Goal: Check status: Check status

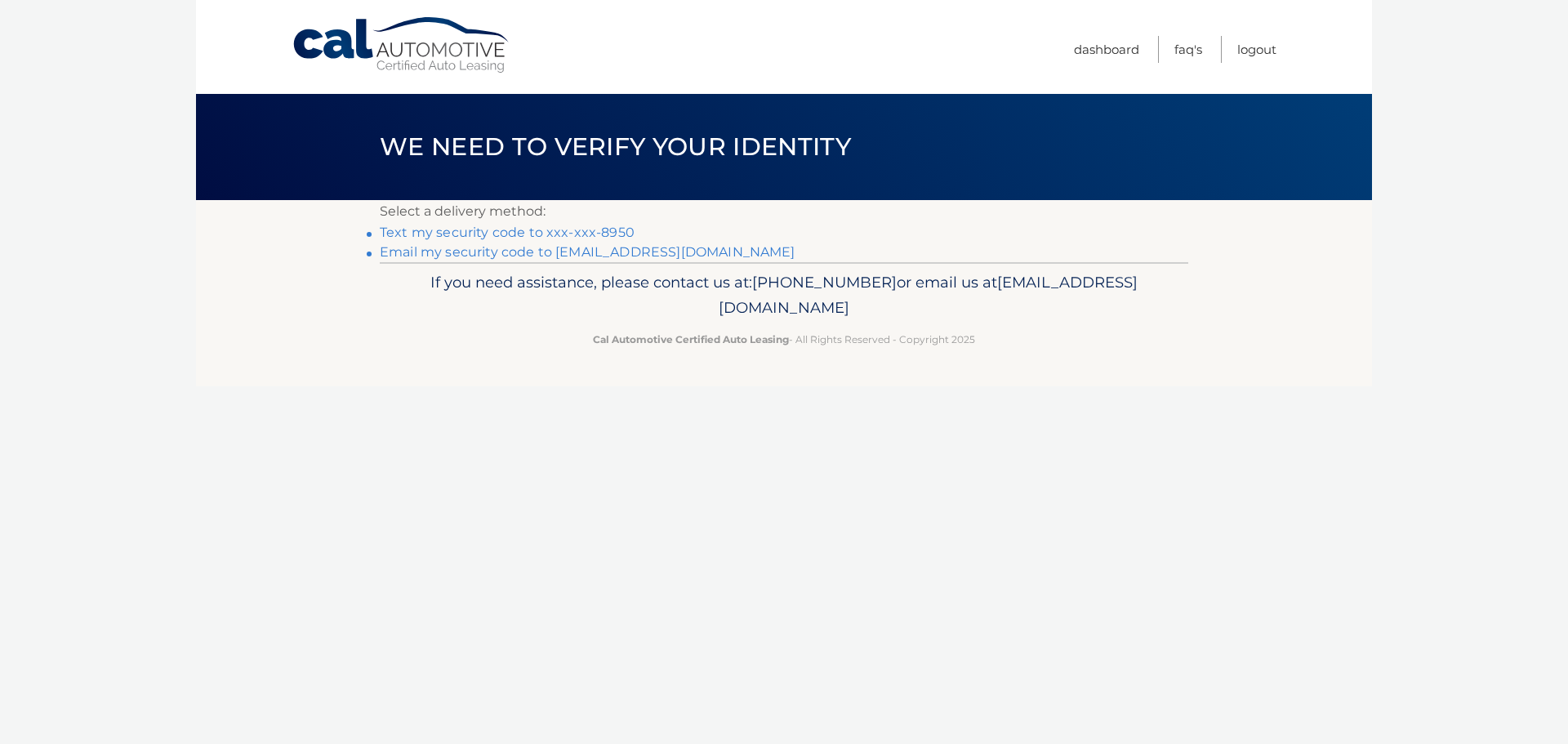
click at [577, 230] on link "Text my security code to xxx-xxx-8950" at bounding box center [506, 232] width 255 height 16
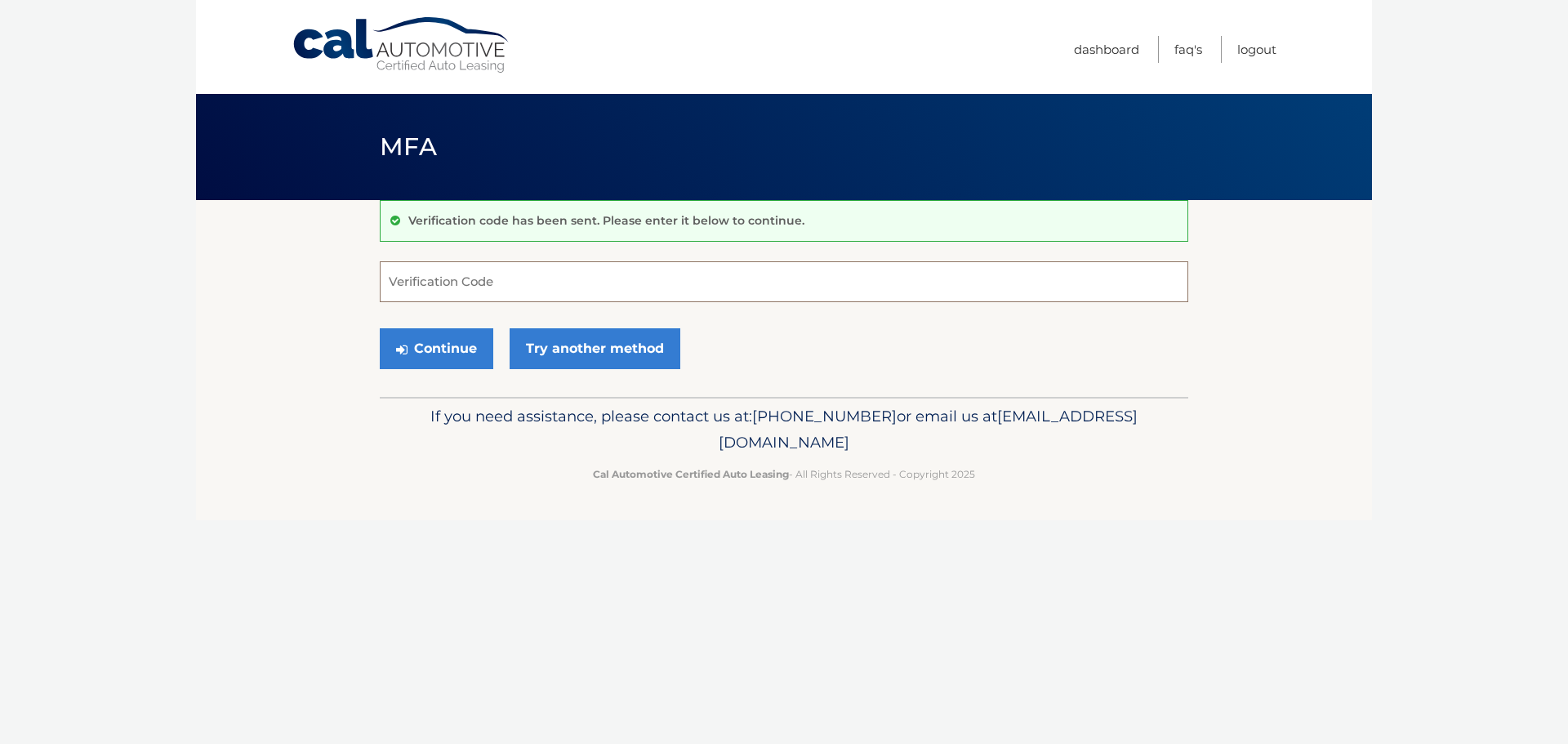
click at [537, 278] on input "Verification Code" at bounding box center [783, 282] width 808 height 41
type input "882996"
click at [428, 348] on button "Continue" at bounding box center [435, 349] width 113 height 41
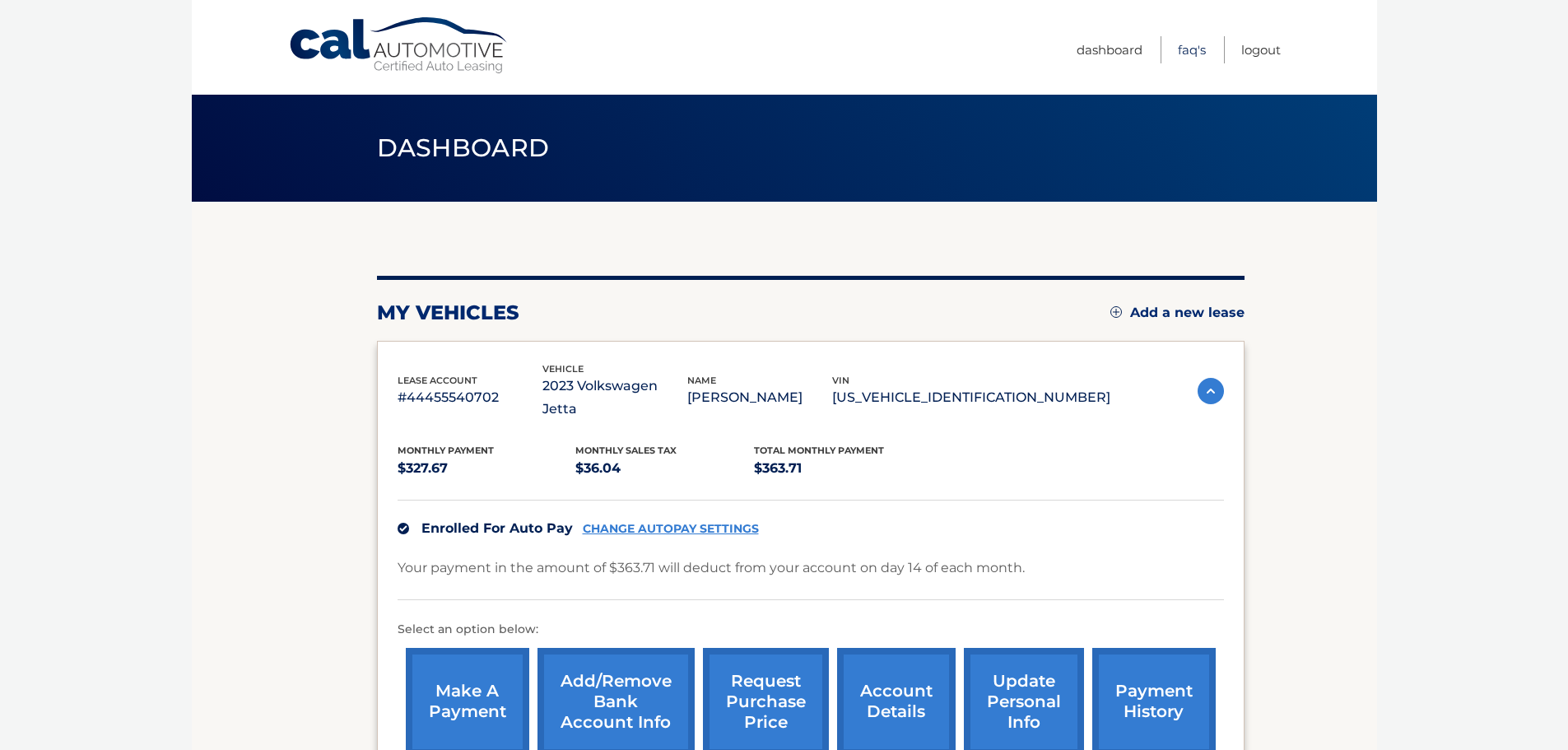
click at [1190, 48] on link "FAQ's" at bounding box center [1192, 49] width 28 height 27
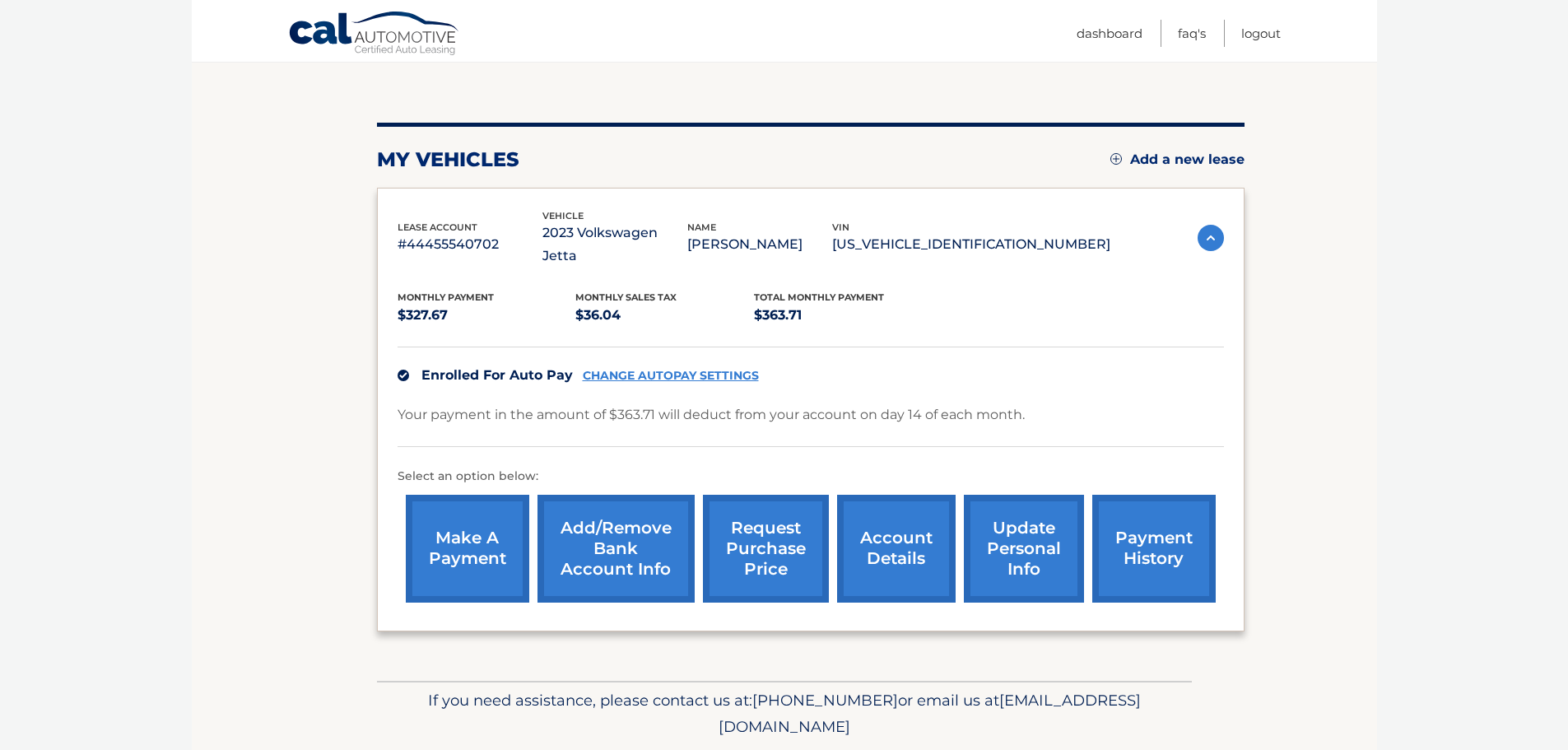
scroll to position [165, 0]
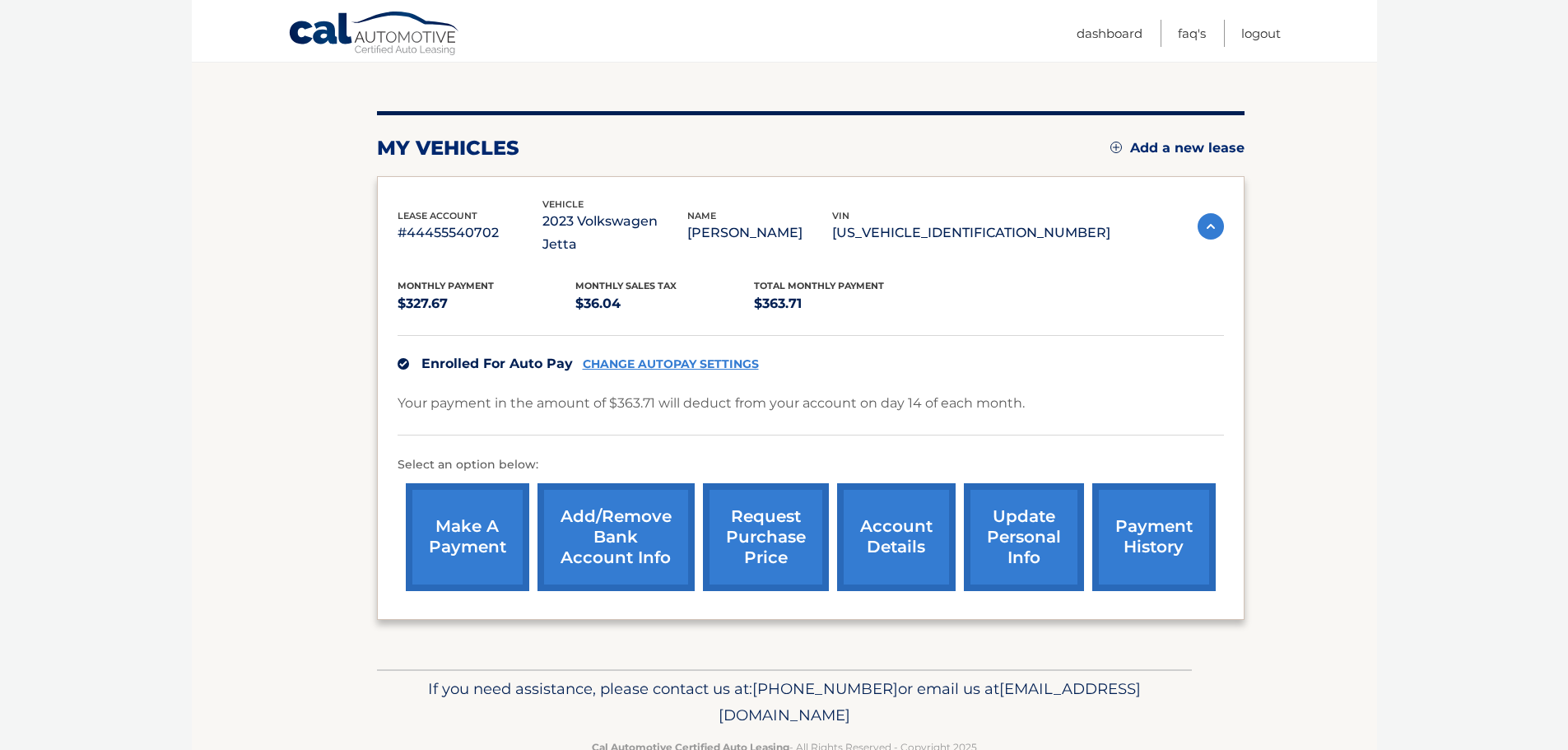
click at [867, 538] on link "account details" at bounding box center [897, 537] width 119 height 107
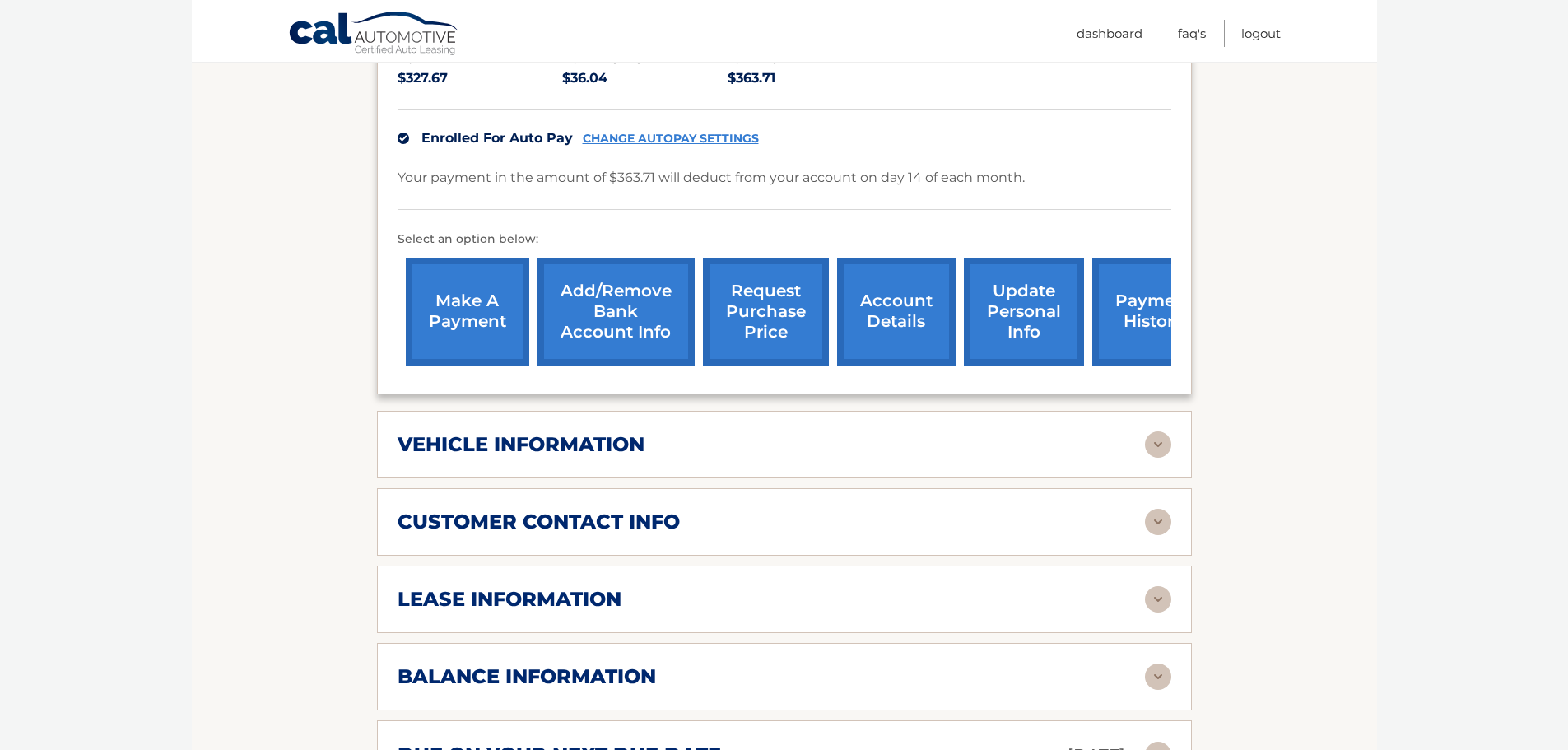
scroll to position [494, 0]
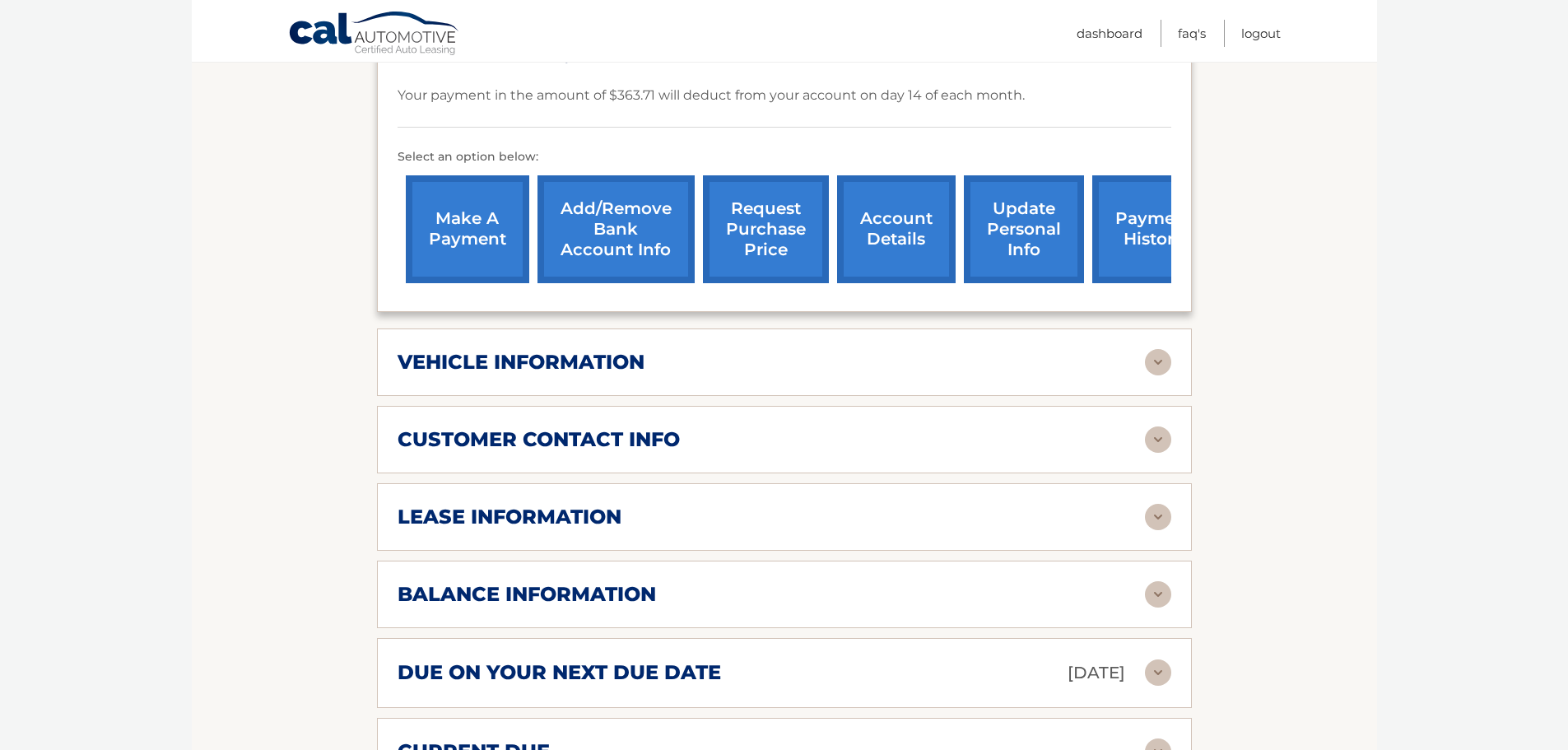
click at [697, 505] on div "lease information" at bounding box center [771, 517] width 747 height 24
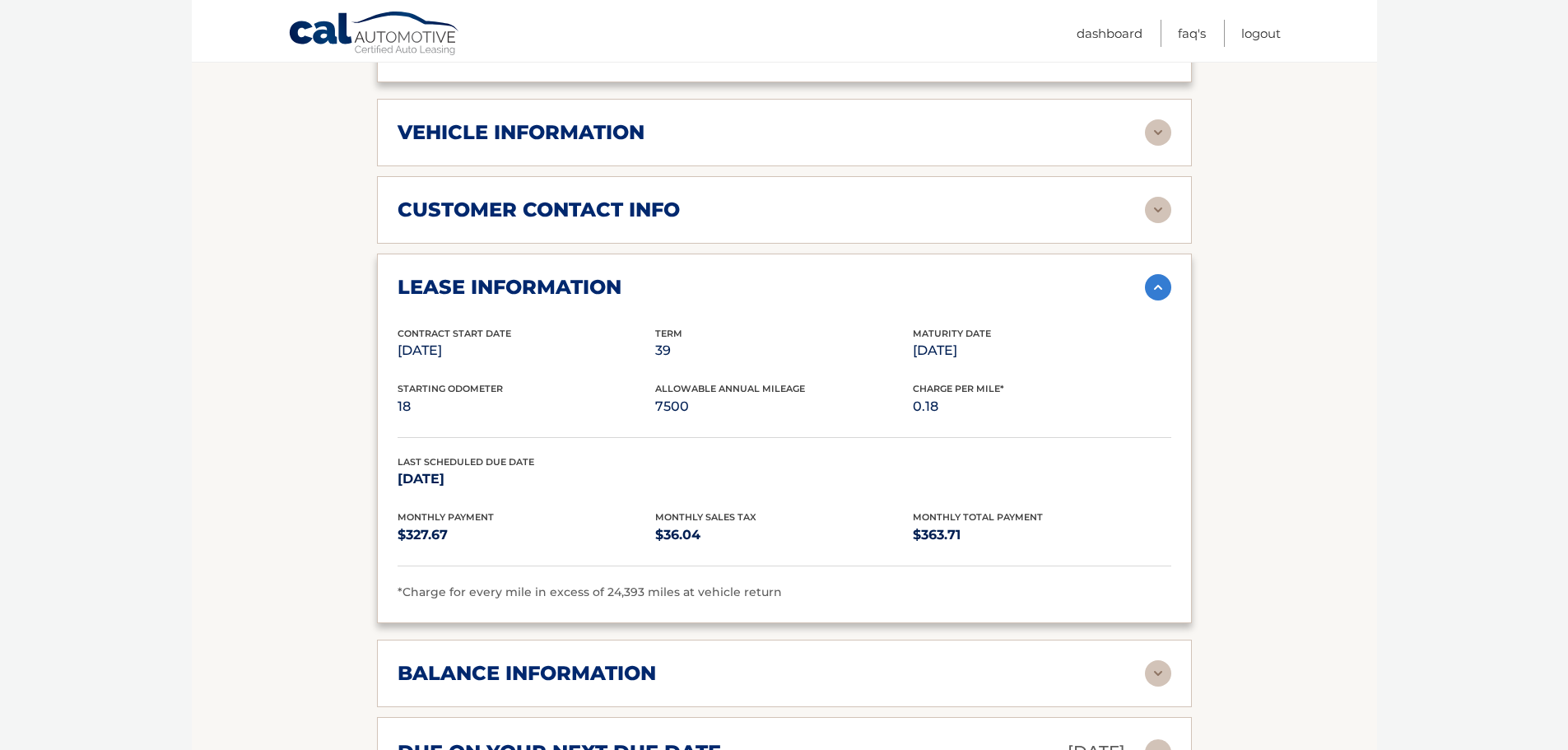
scroll to position [741, 0]
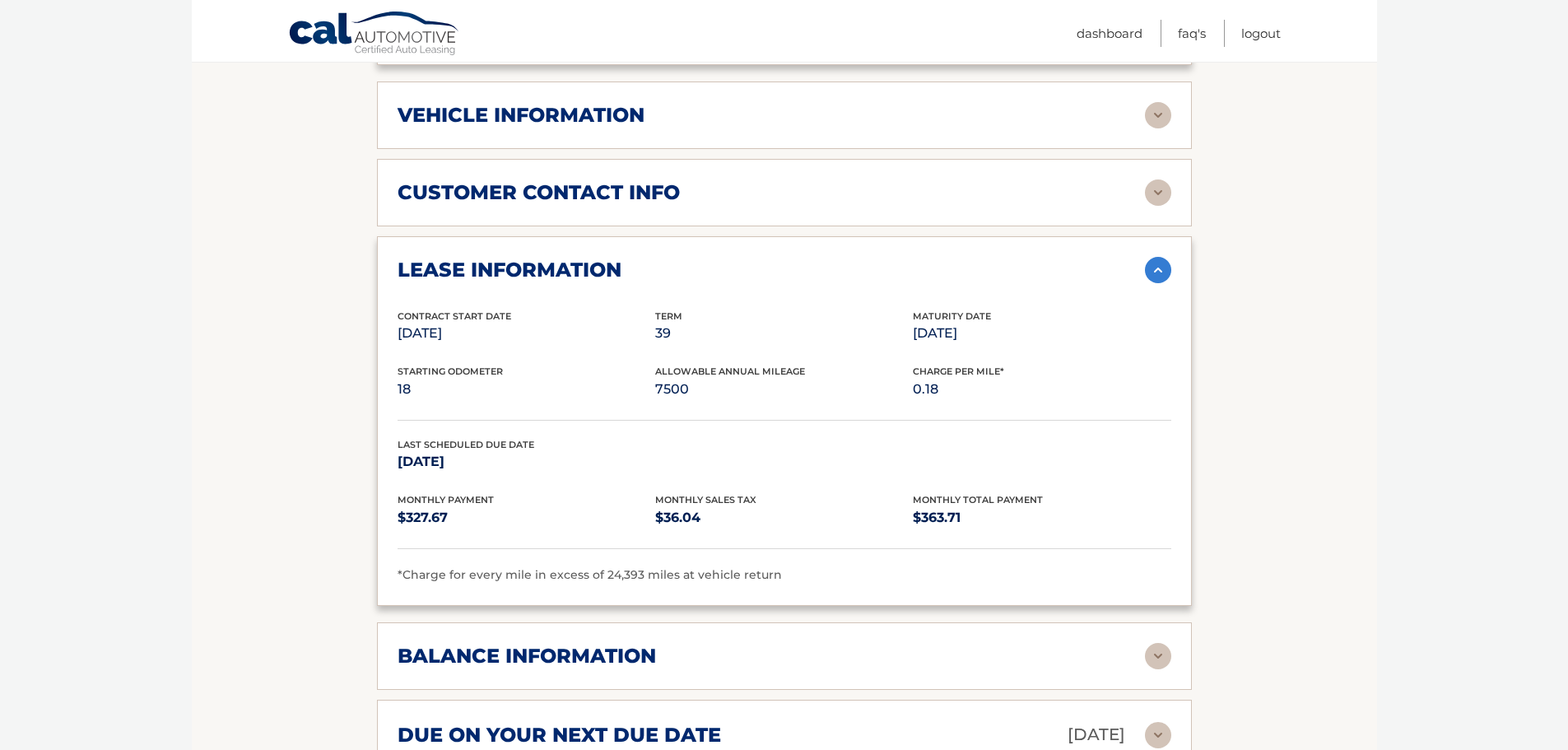
click at [616, 257] on h2 "lease information" at bounding box center [510, 269] width 224 height 24
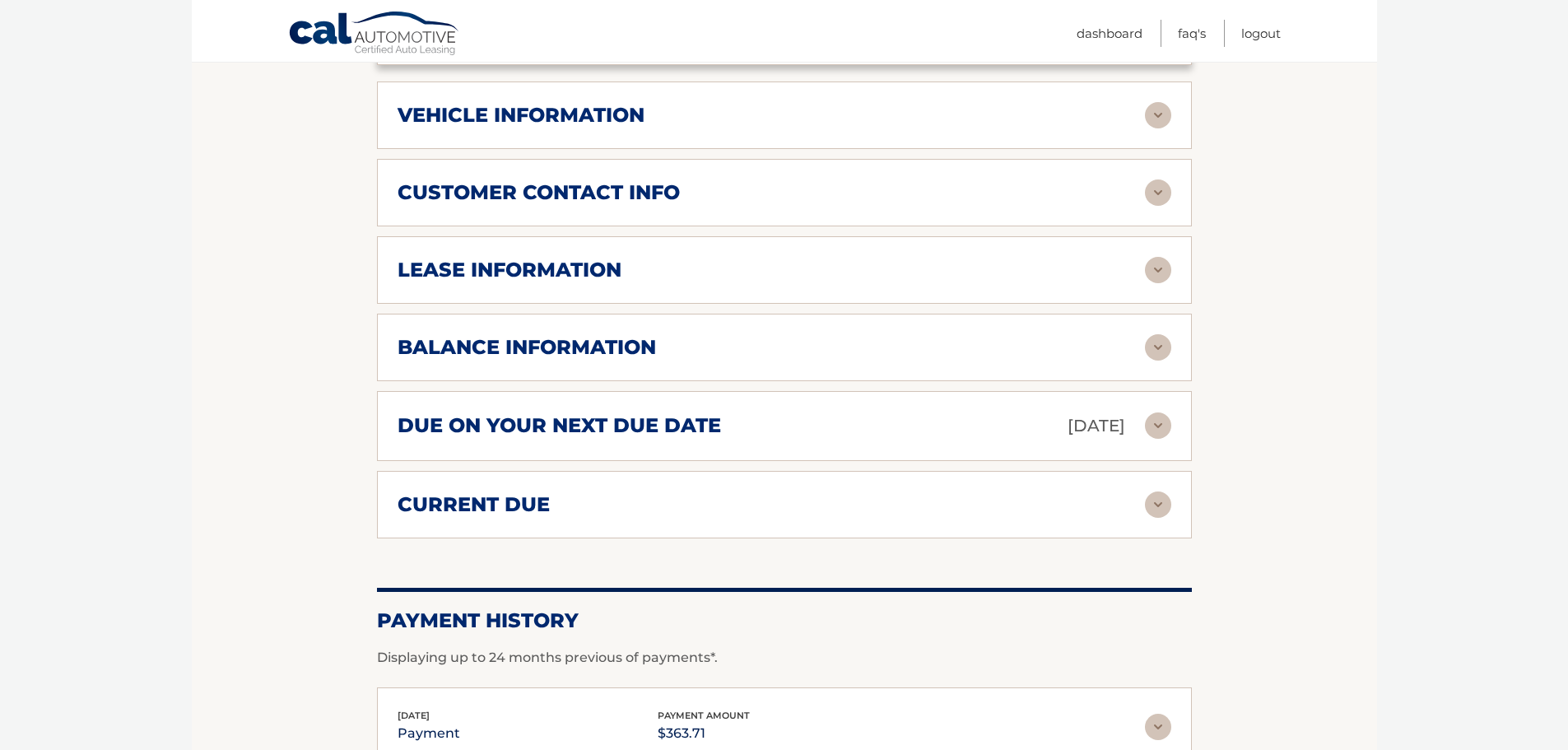
click at [671, 335] on div "balance information" at bounding box center [771, 348] width 747 height 24
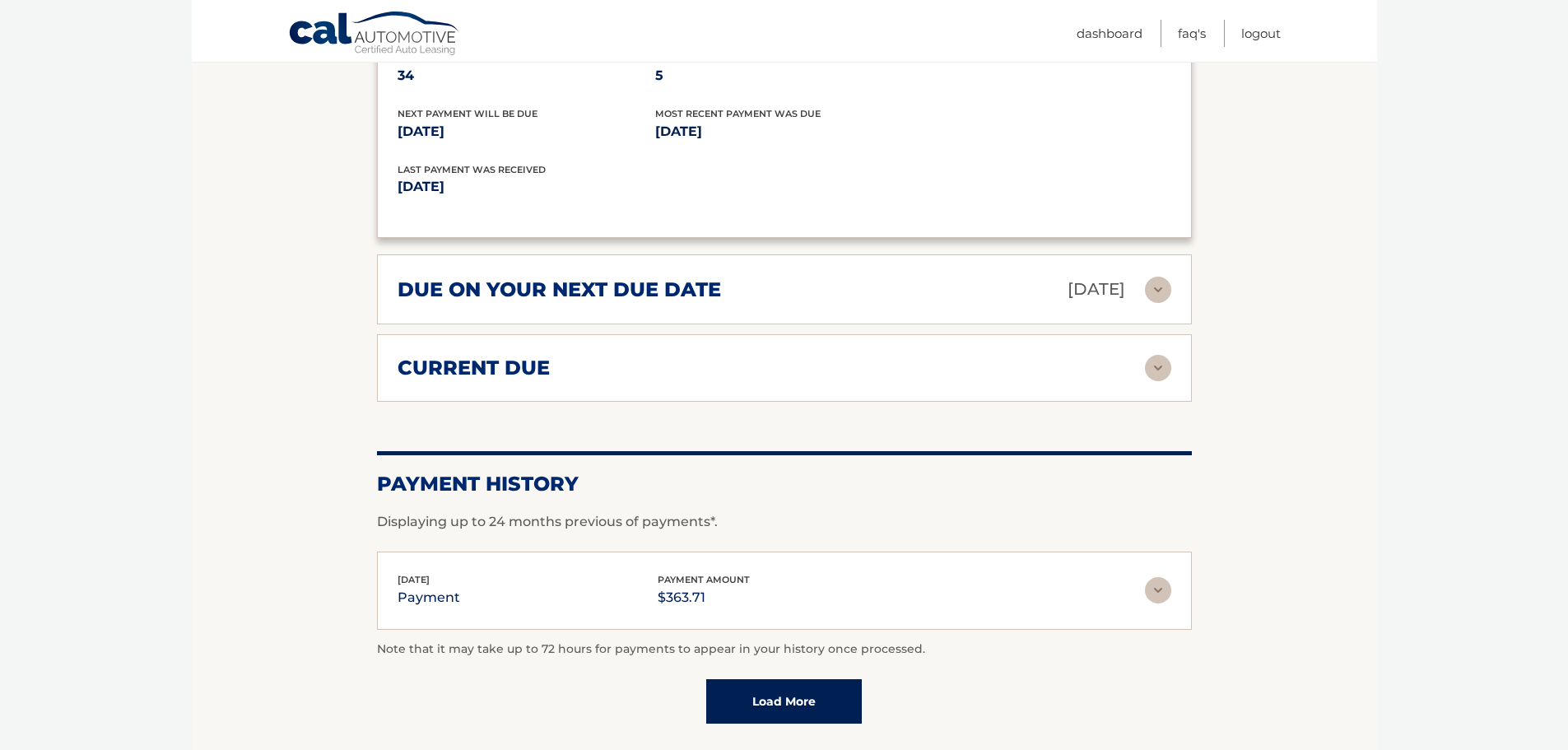
scroll to position [1183, 0]
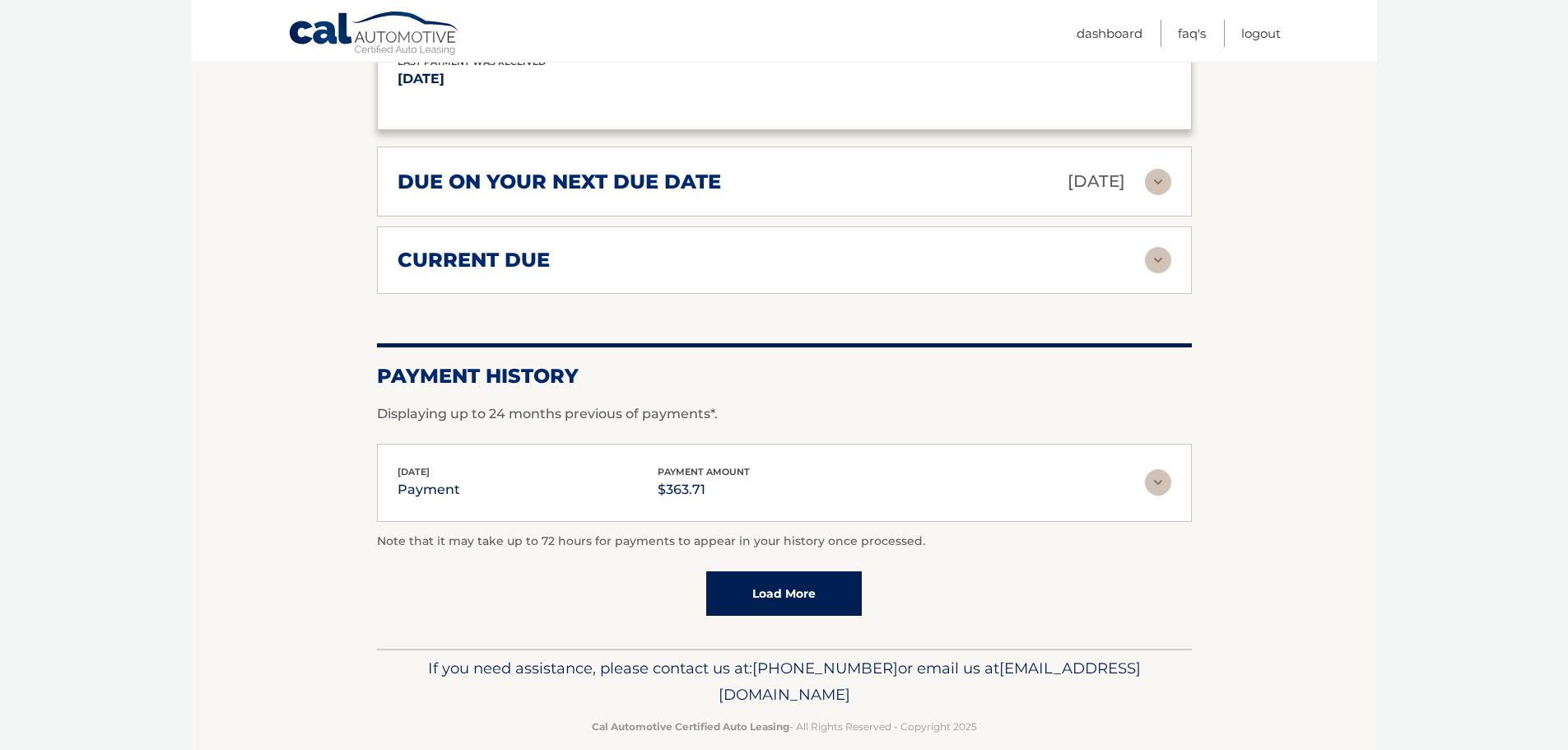
click at [784, 571] on link "Load More" at bounding box center [784, 593] width 155 height 44
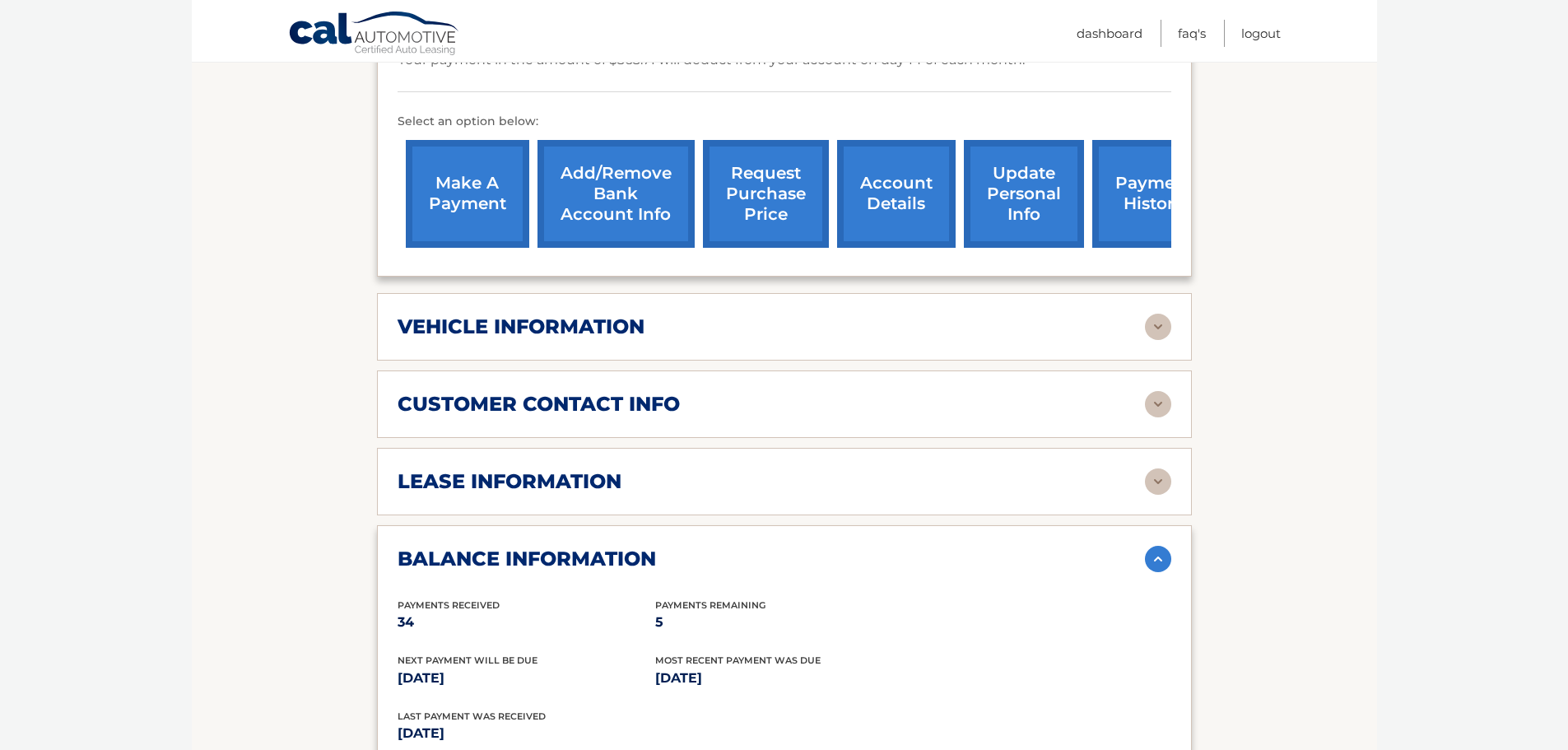
scroll to position [608, 0]
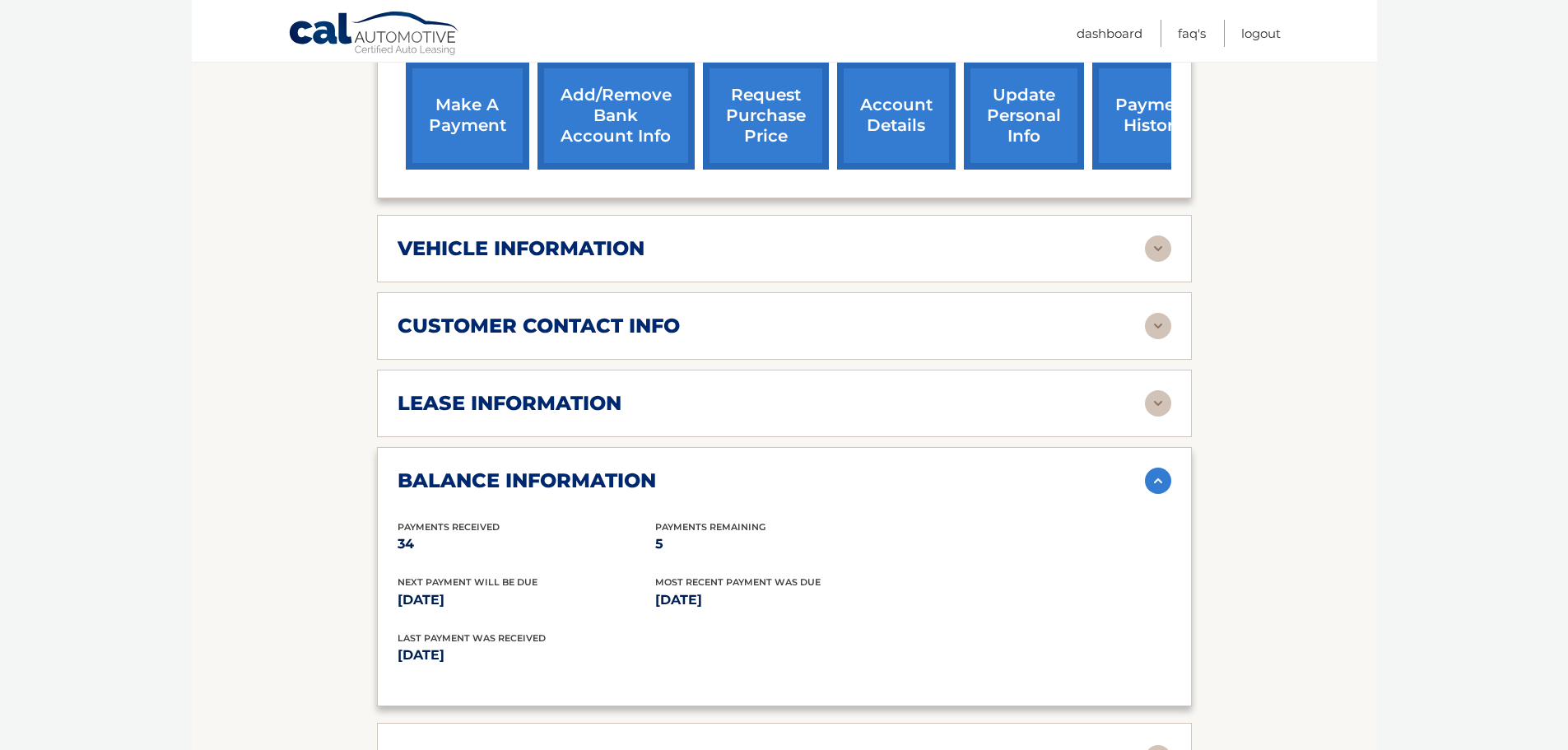
click at [566, 391] on h2 "lease information" at bounding box center [510, 403] width 224 height 24
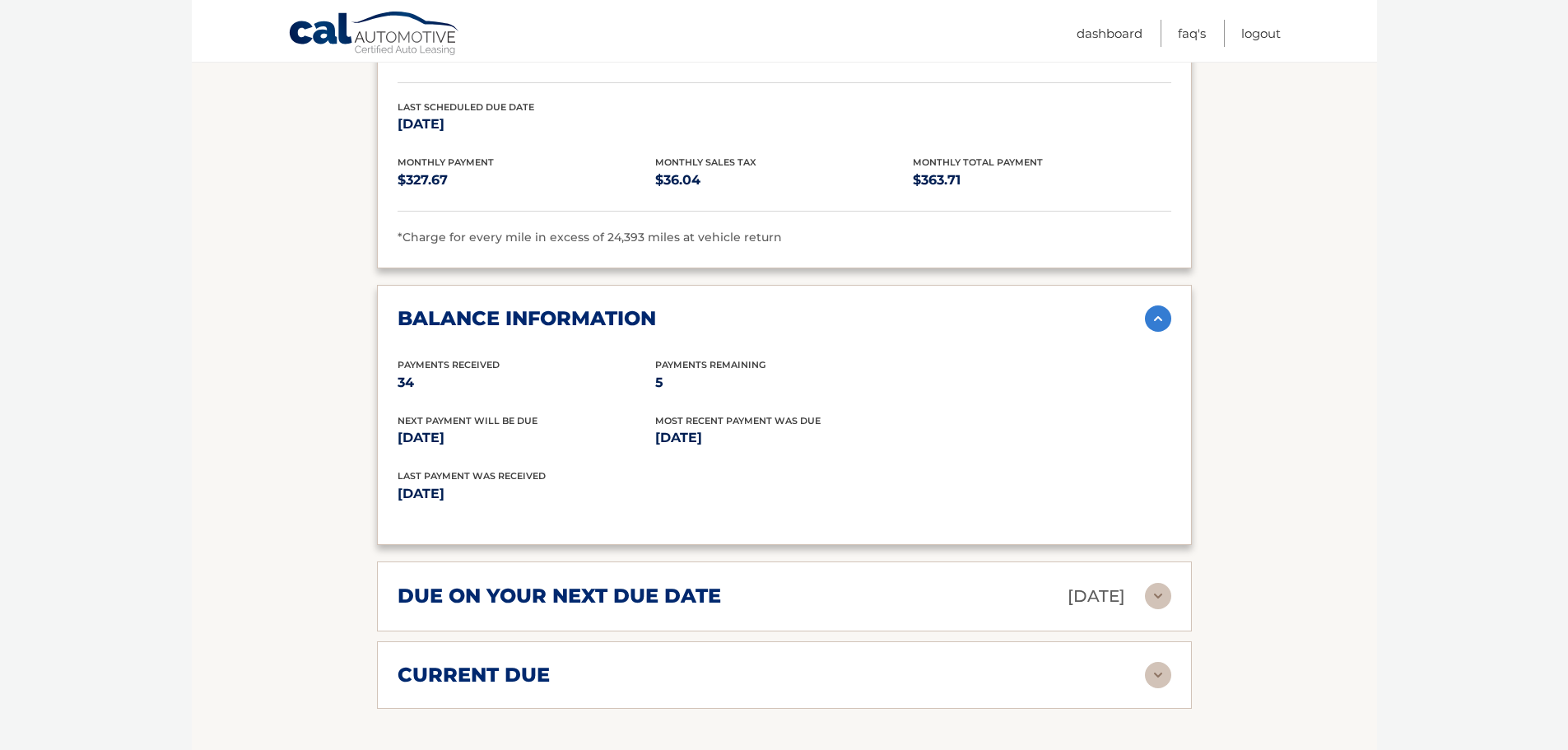
scroll to position [1183, 0]
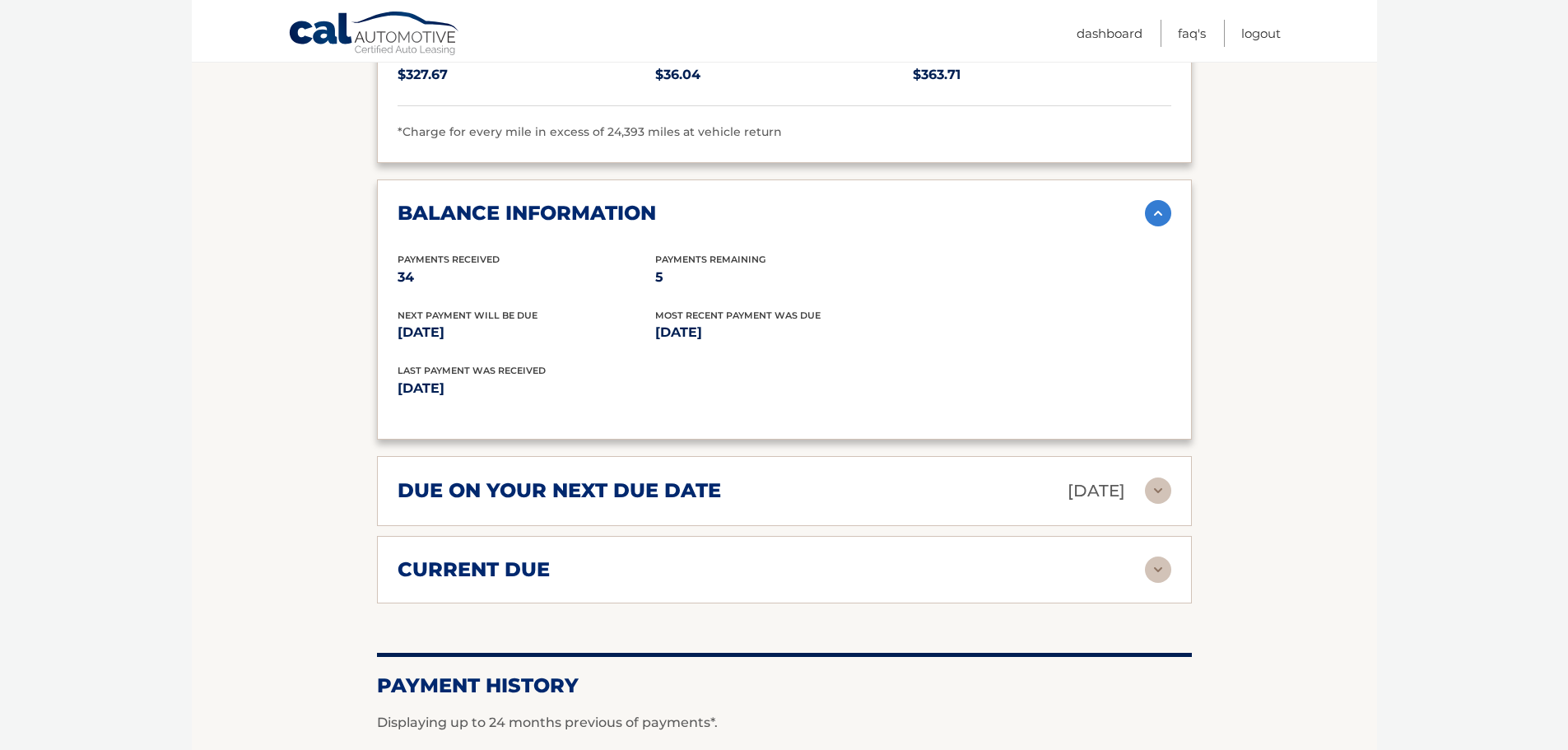
click at [521, 201] on h2 "balance information" at bounding box center [527, 213] width 258 height 24
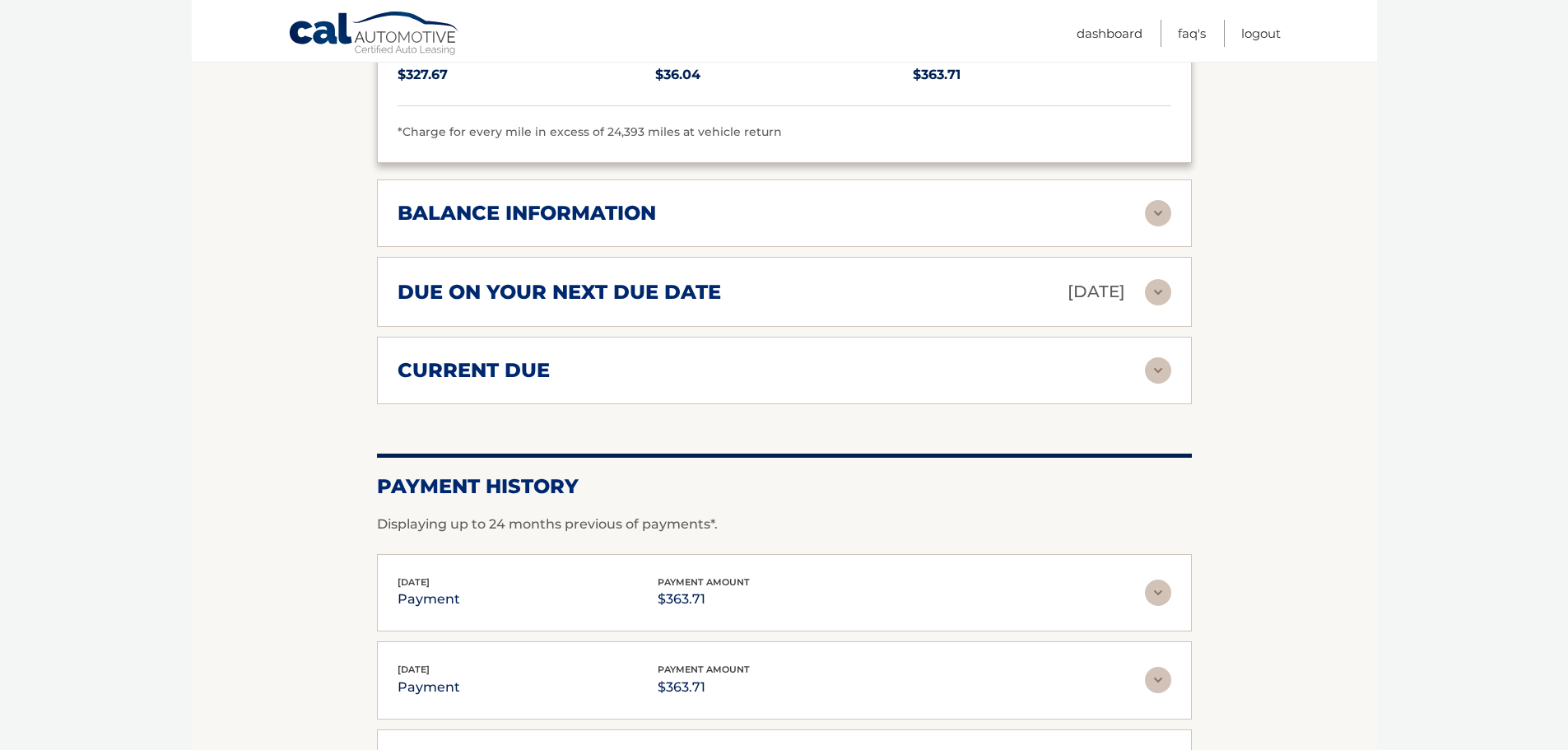
click at [531, 358] on h2 "current due" at bounding box center [474, 370] width 153 height 24
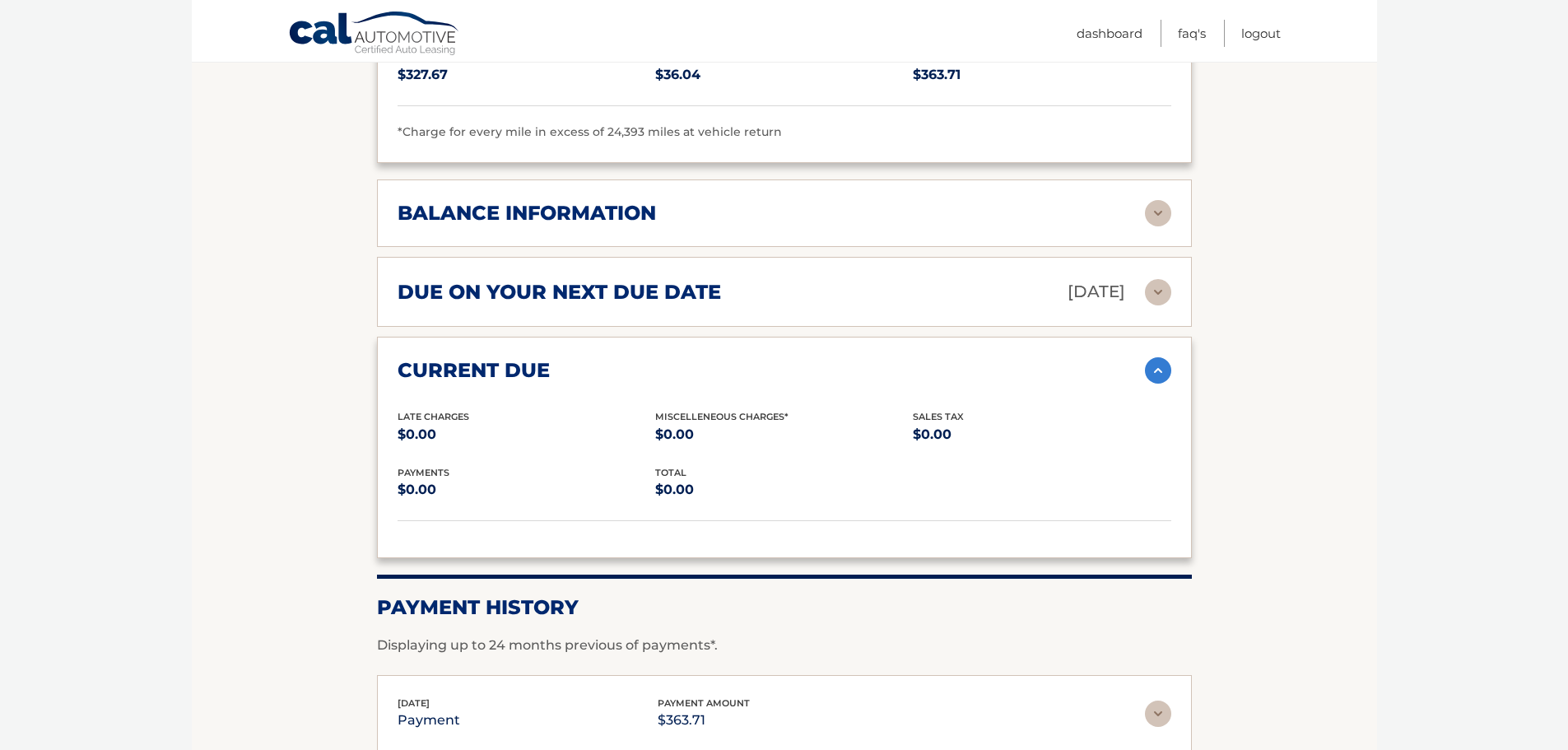
click at [531, 358] on h2 "current due" at bounding box center [474, 370] width 153 height 24
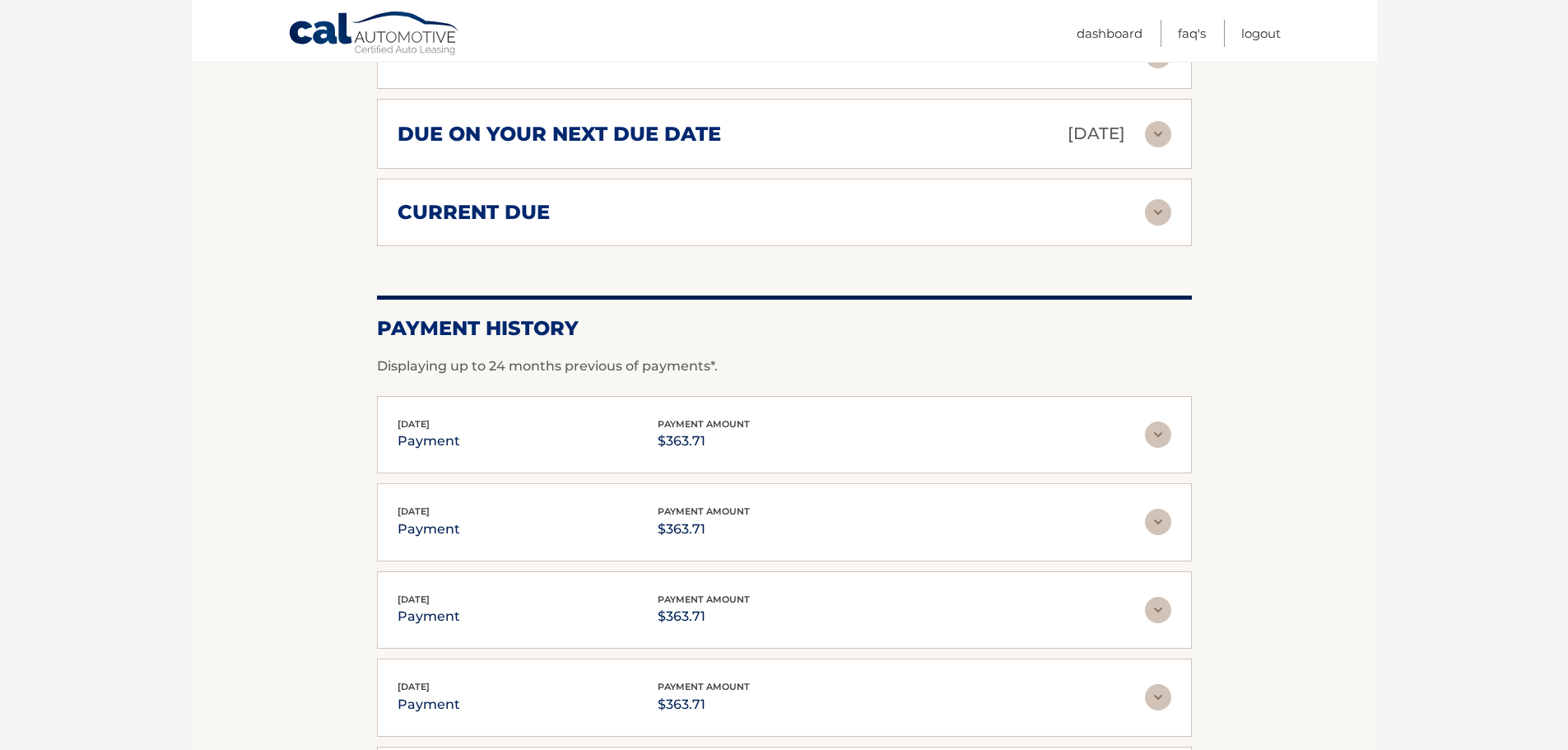
scroll to position [1348, 0]
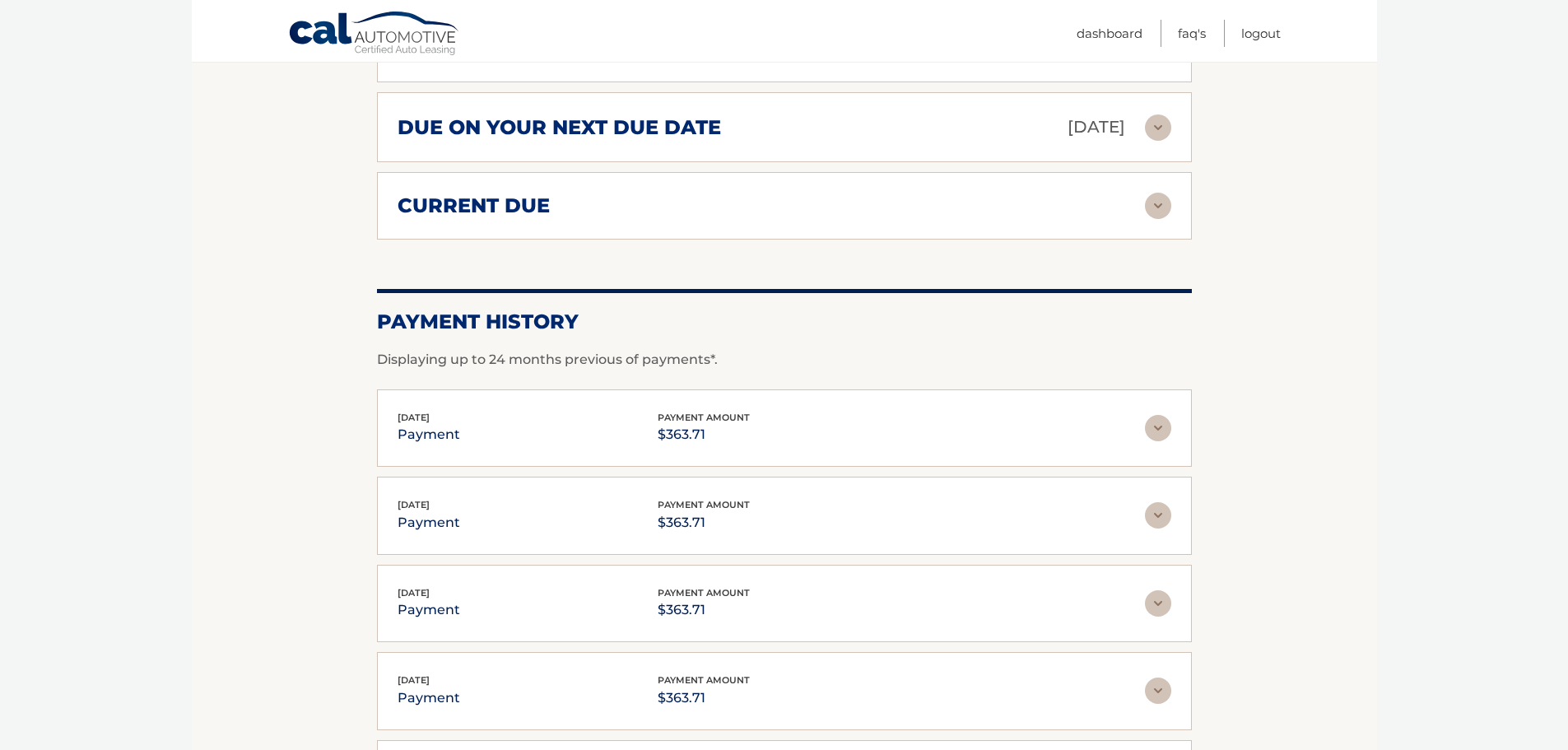
click at [504, 310] on h2 "Payment History" at bounding box center [784, 322] width 815 height 24
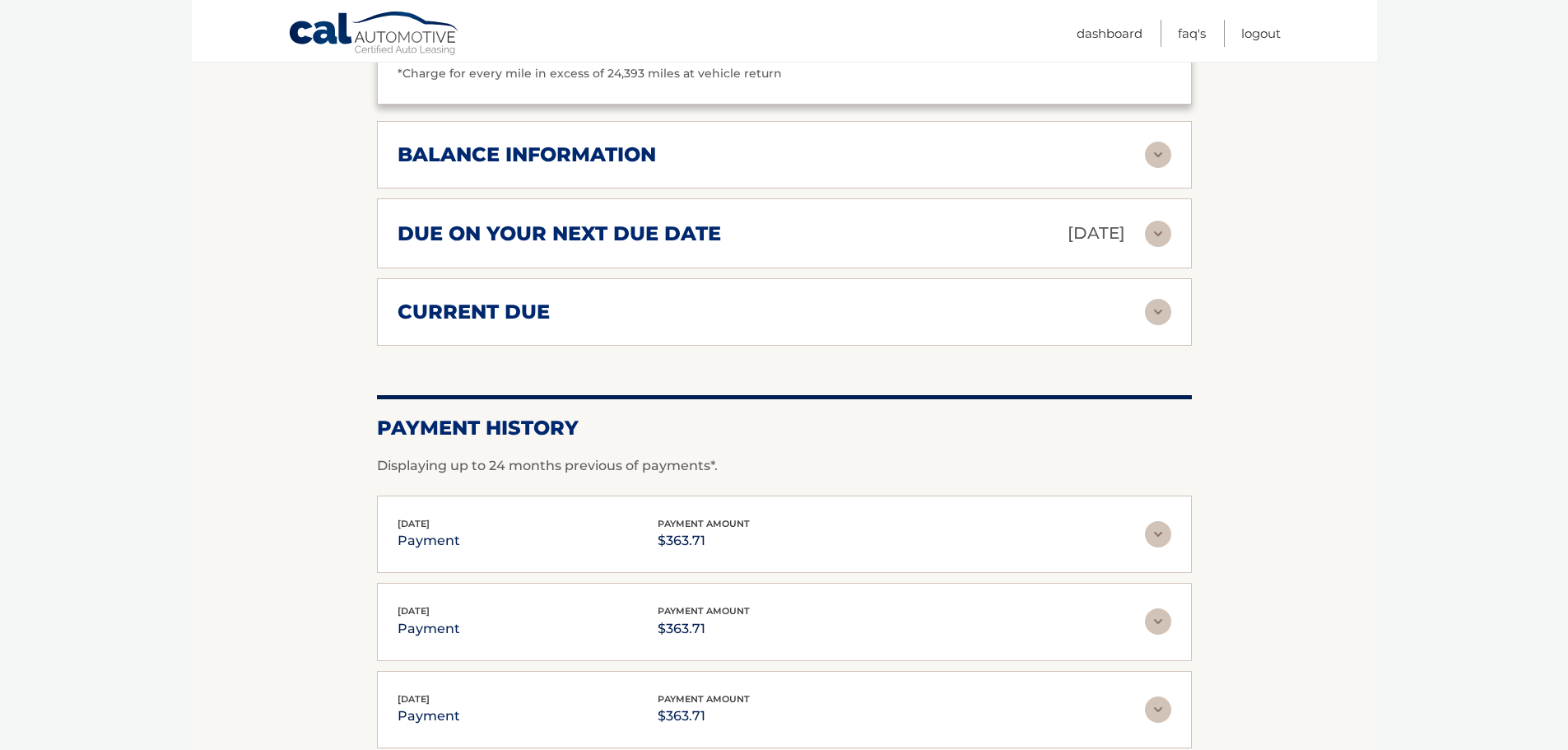
scroll to position [1156, 0]
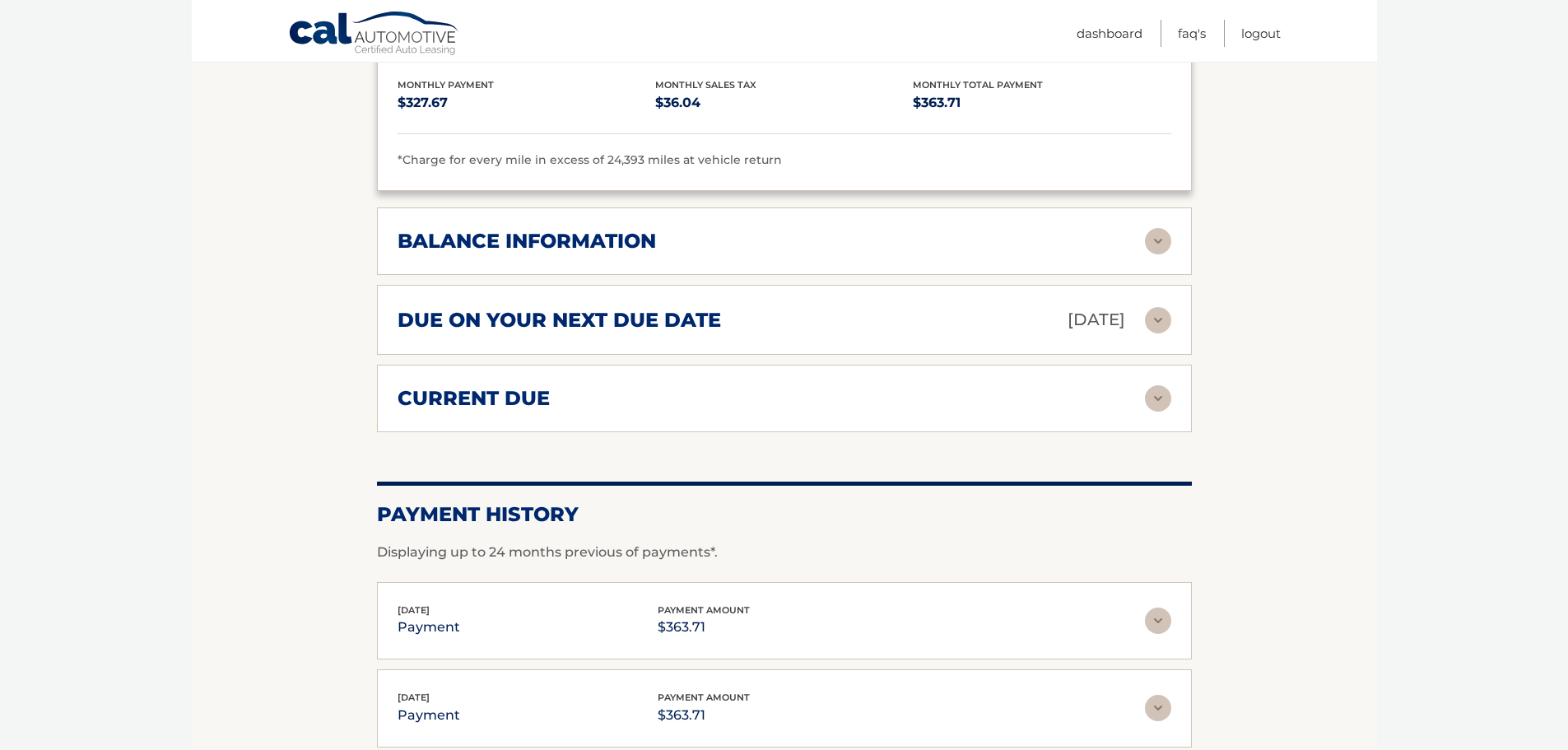
click at [1177, 589] on div "Oct 14, 2025 payment payment amount $363.71 Late Charges $0.00 Miscelleneous Ch…" at bounding box center [784, 621] width 815 height 78
click at [1174, 590] on div "Oct 14, 2025 payment payment amount $363.71 Late Charges $0.00 Miscelleneous Ch…" at bounding box center [784, 621] width 815 height 78
click at [1162, 608] on img at bounding box center [1158, 621] width 26 height 26
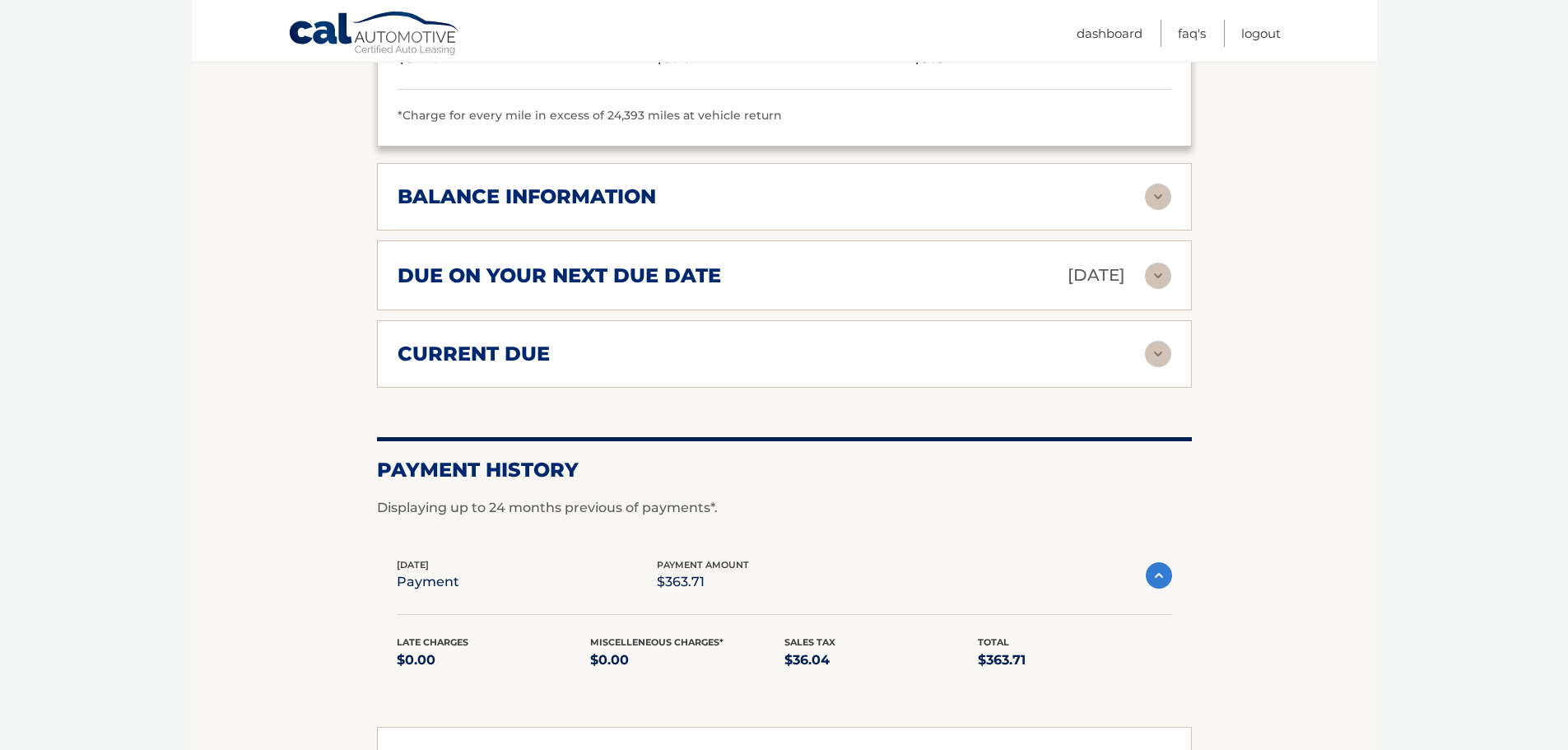
scroll to position [1238, 0]
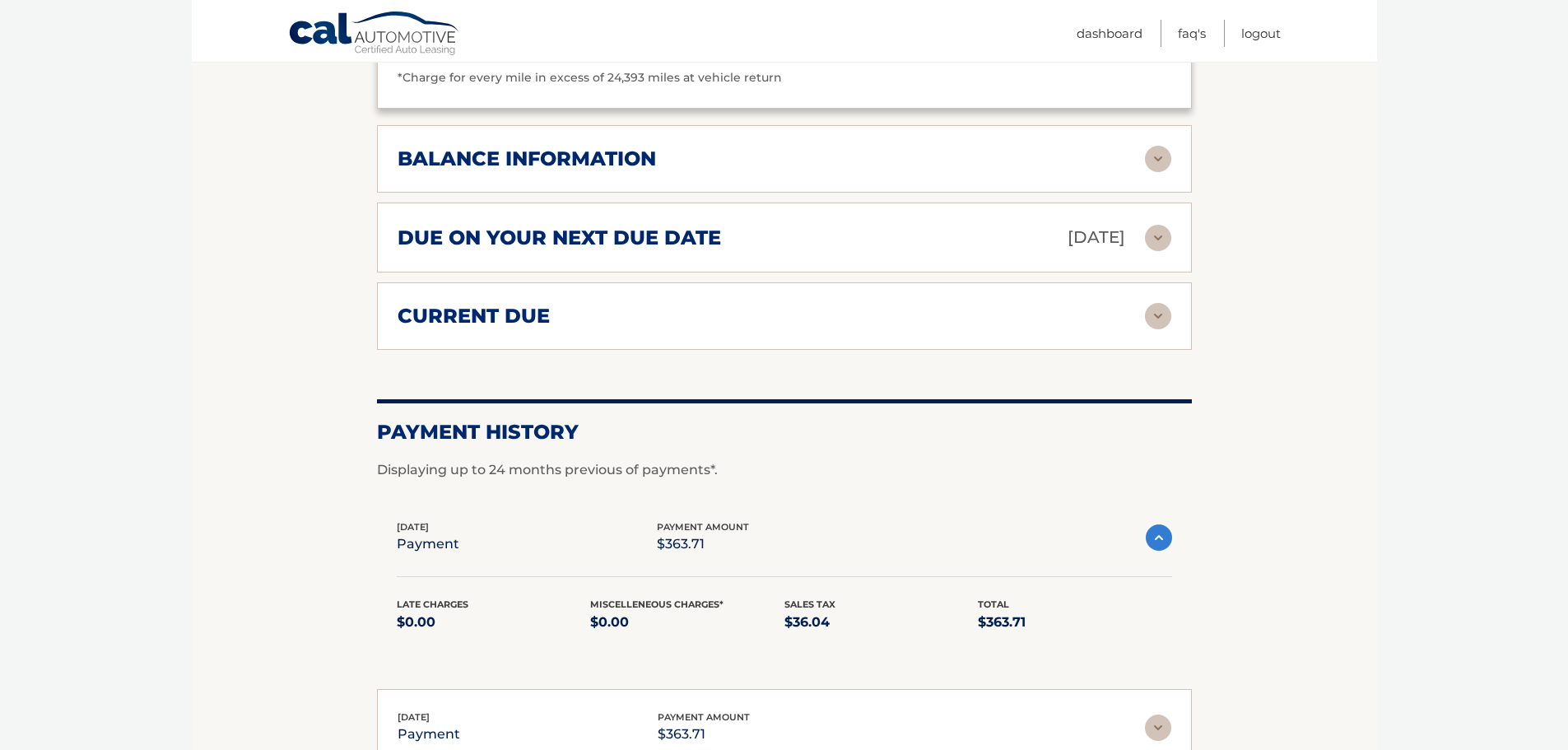
click at [1148, 525] on img at bounding box center [1159, 538] width 26 height 26
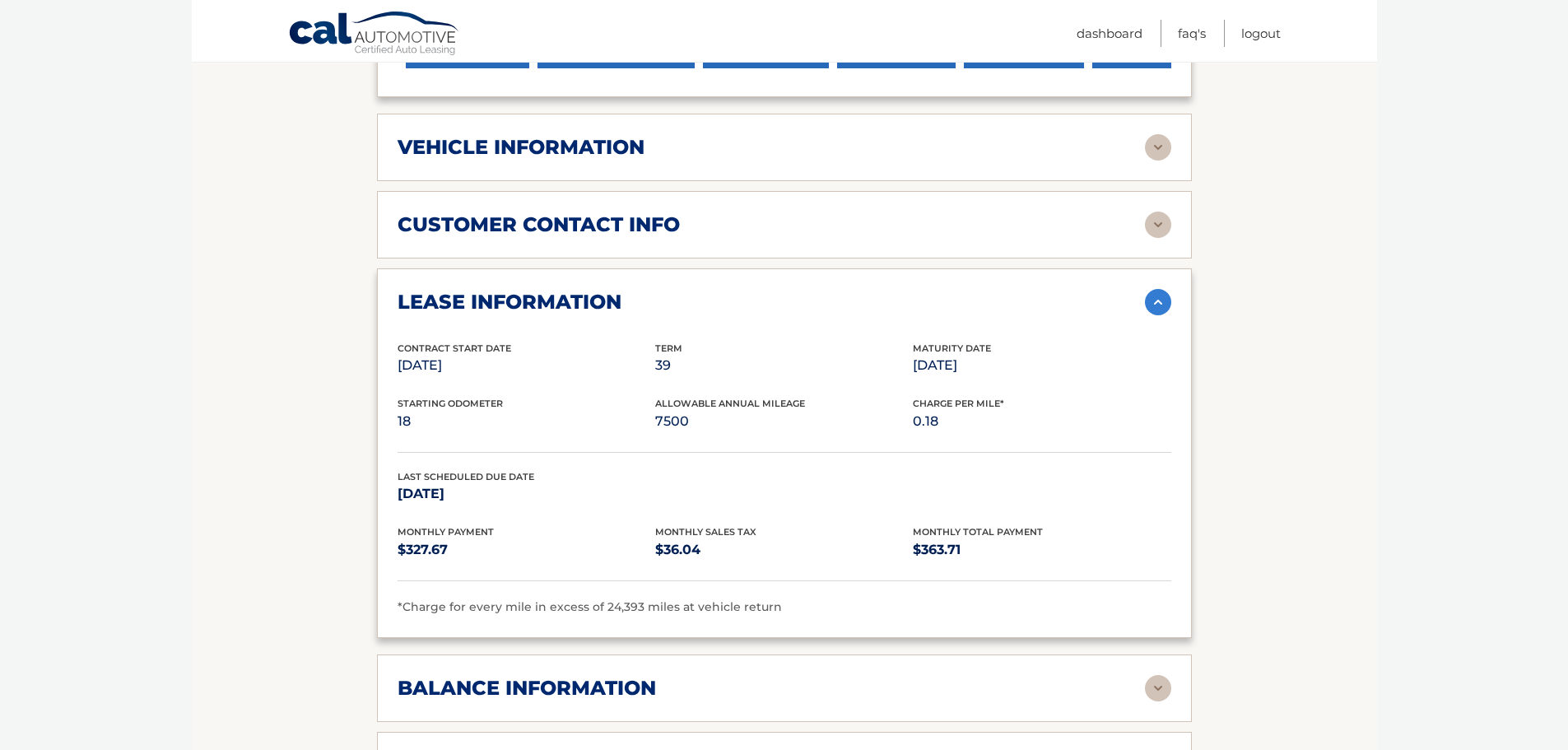
scroll to position [497, 0]
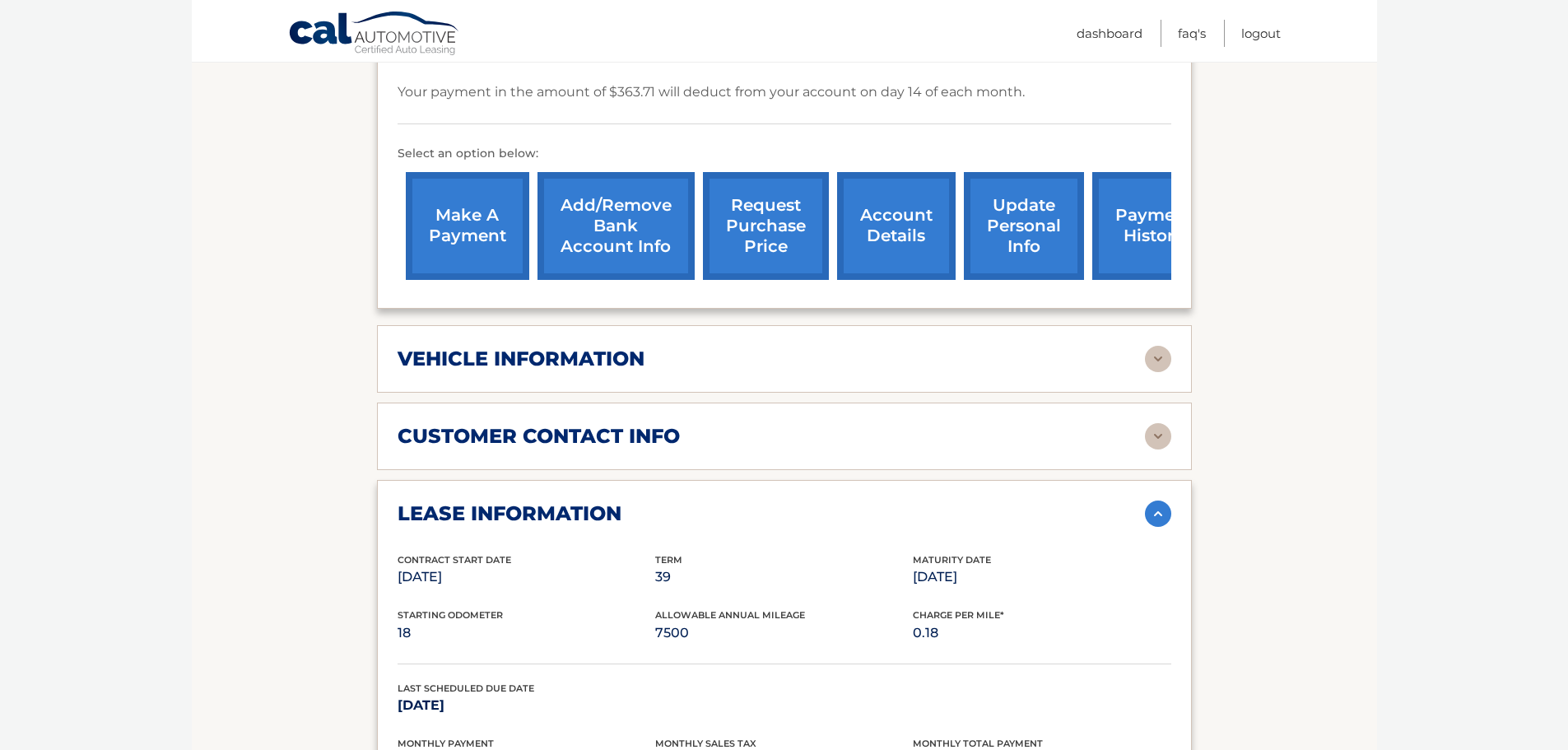
click at [901, 184] on link "account details" at bounding box center [897, 226] width 119 height 107
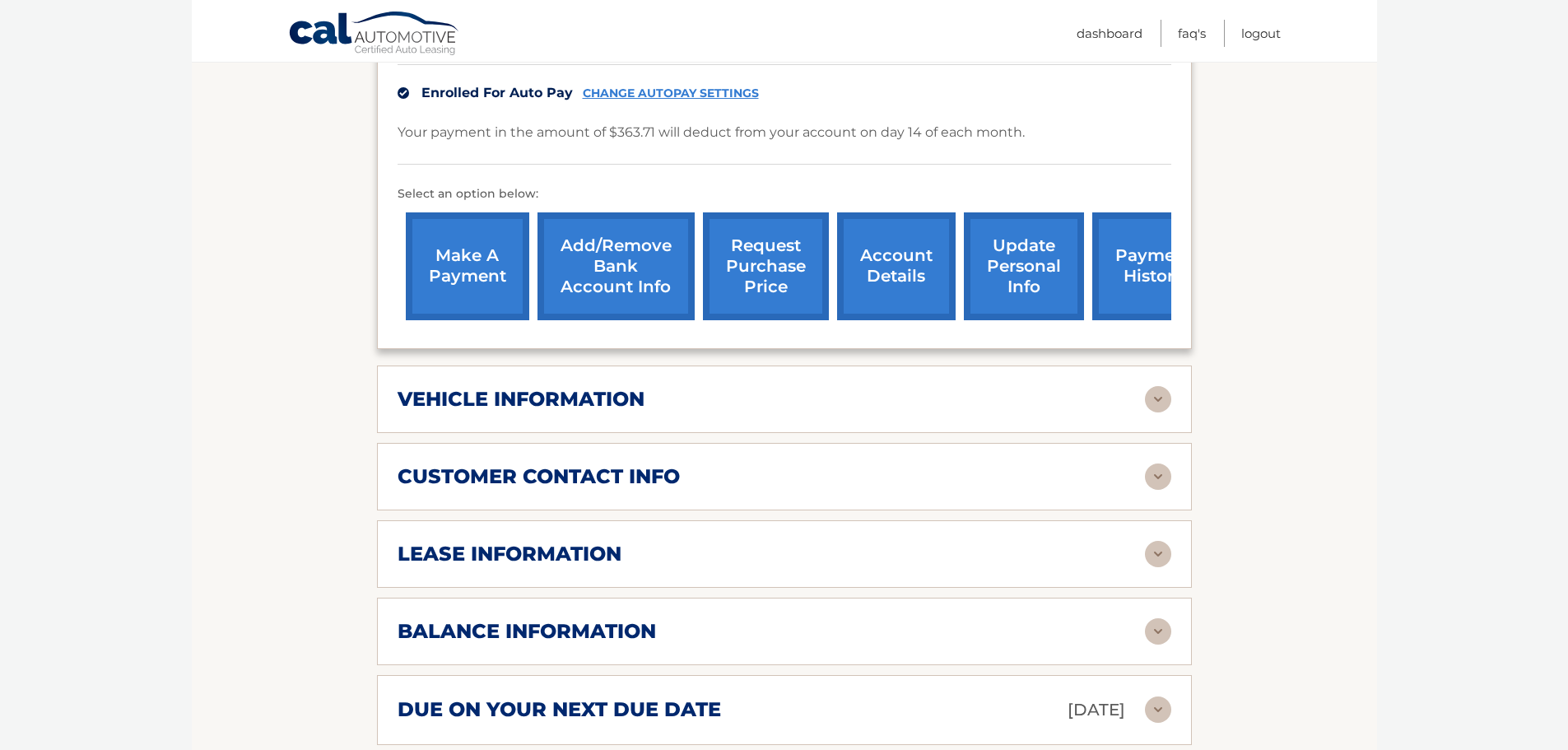
scroll to position [494, 0]
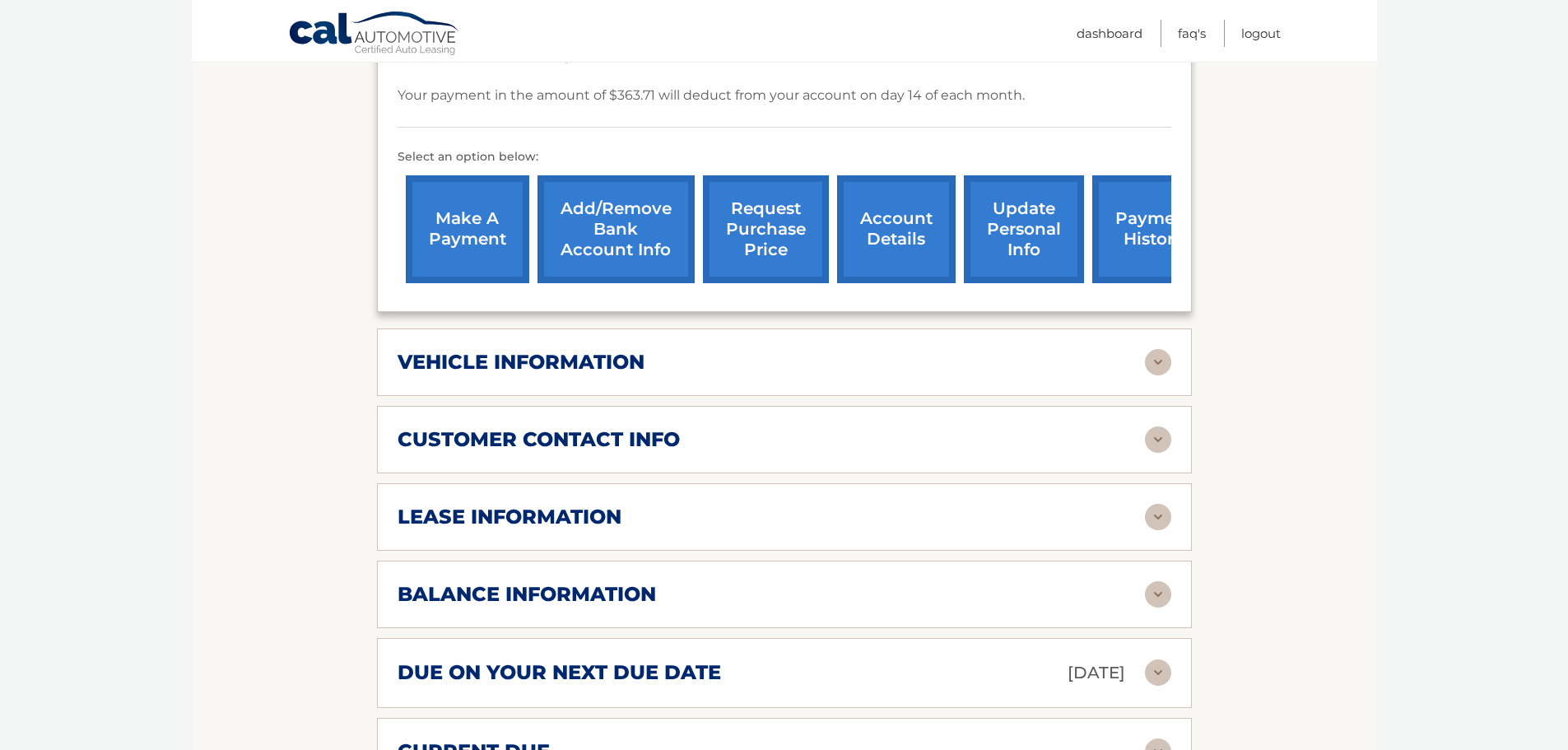
click at [779, 350] on div "vehicle information" at bounding box center [771, 362] width 747 height 24
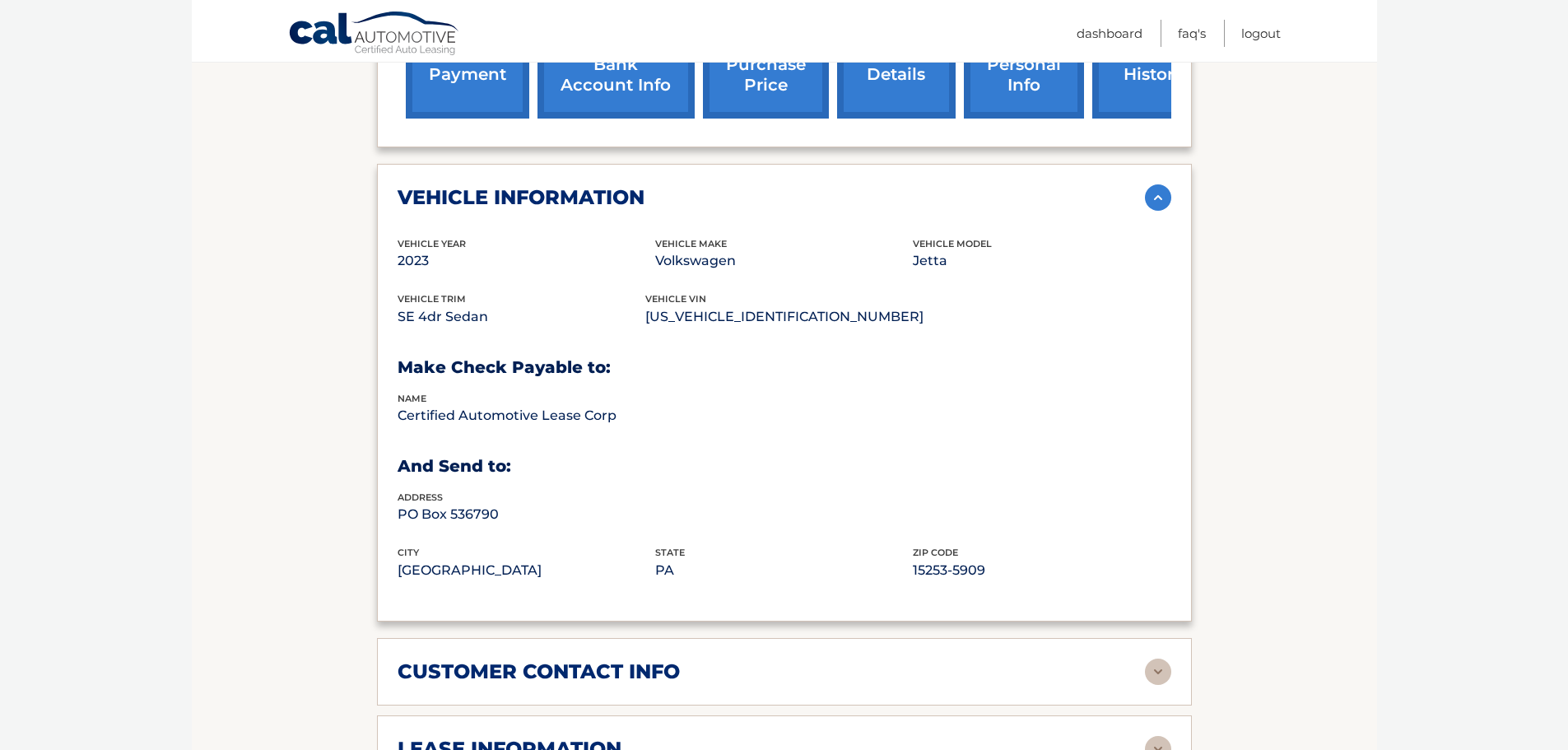
scroll to position [741, 0]
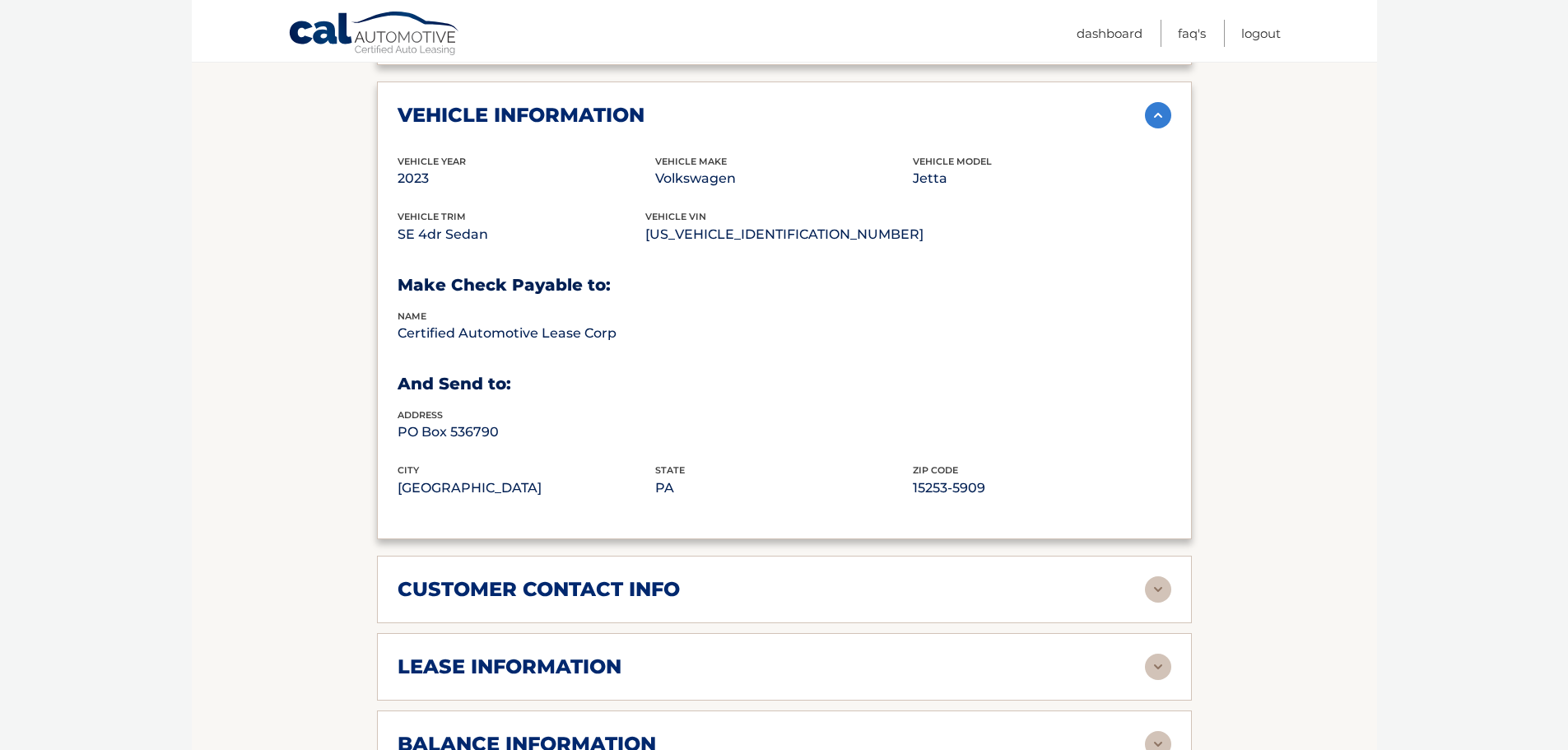
click at [635, 577] on h2 "customer contact info" at bounding box center [539, 589] width 283 height 24
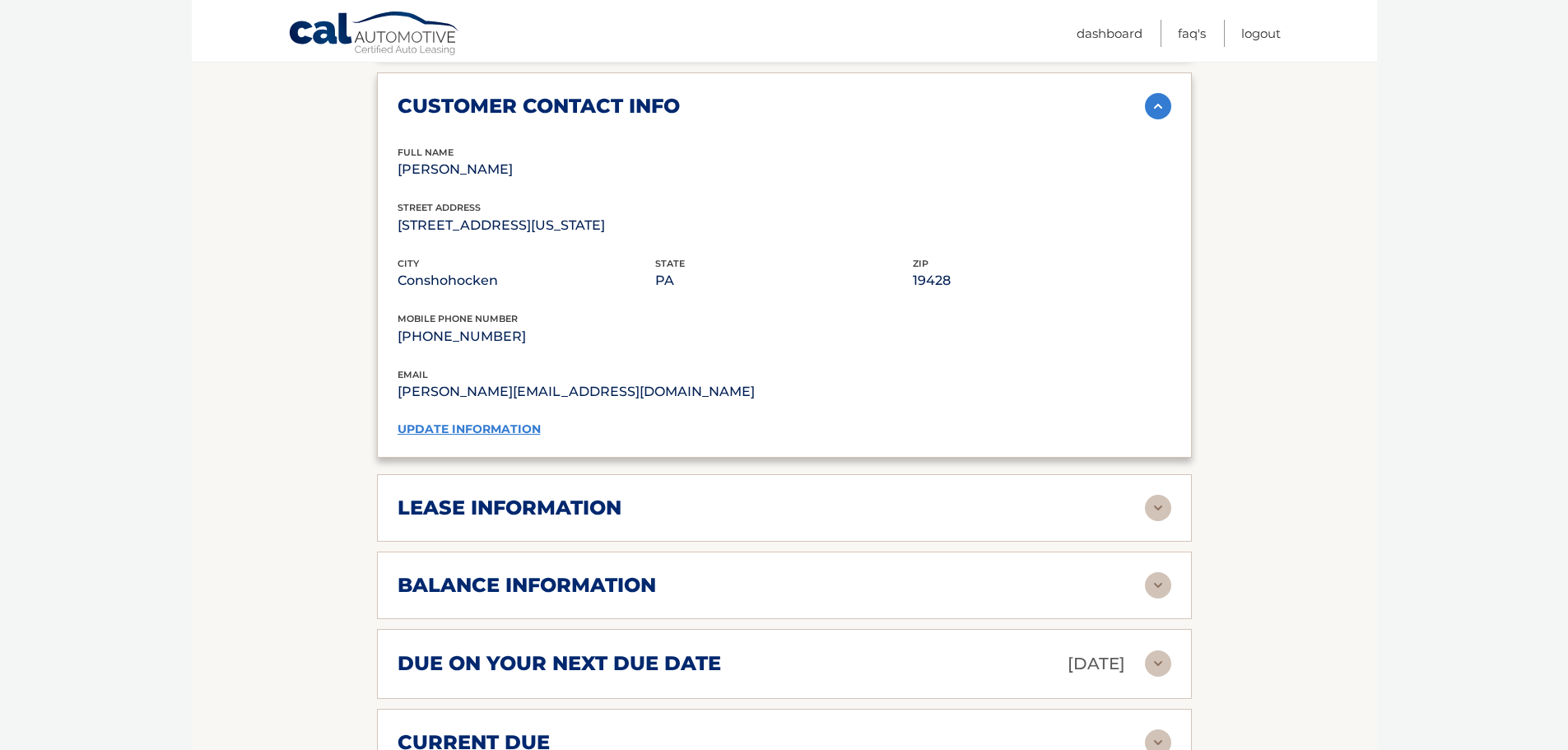
scroll to position [1235, 0]
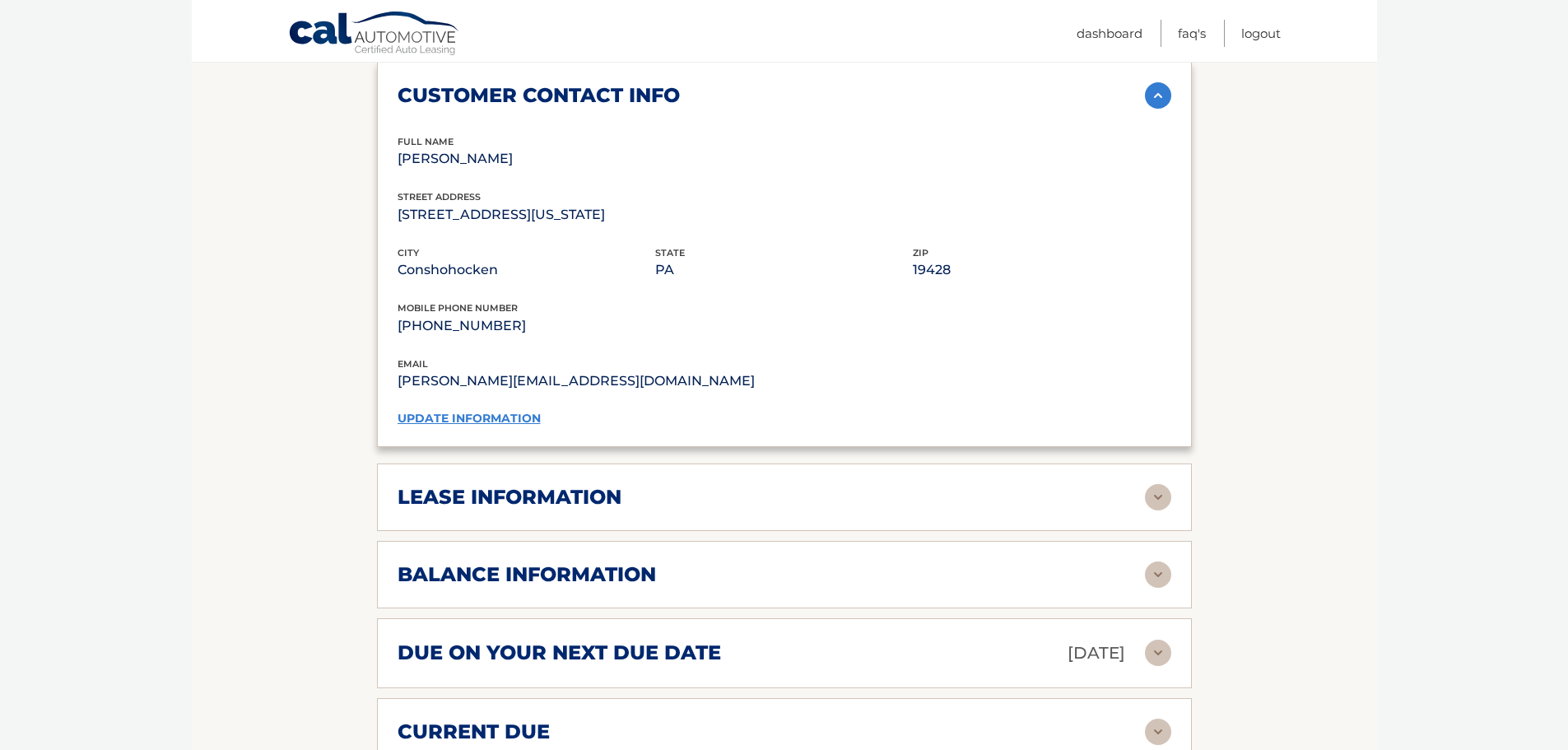
click at [650, 485] on div "lease information" at bounding box center [771, 497] width 747 height 24
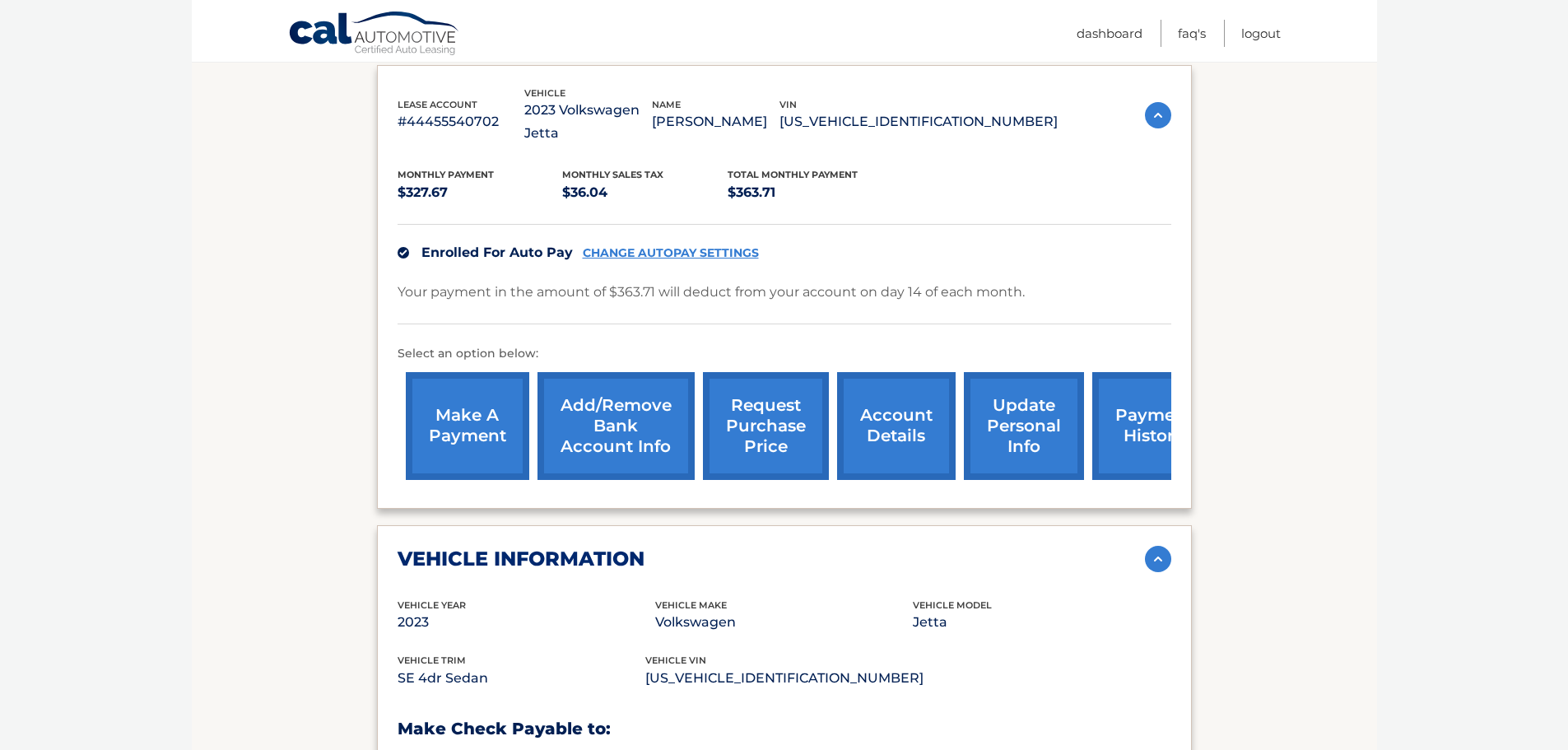
scroll to position [82, 0]
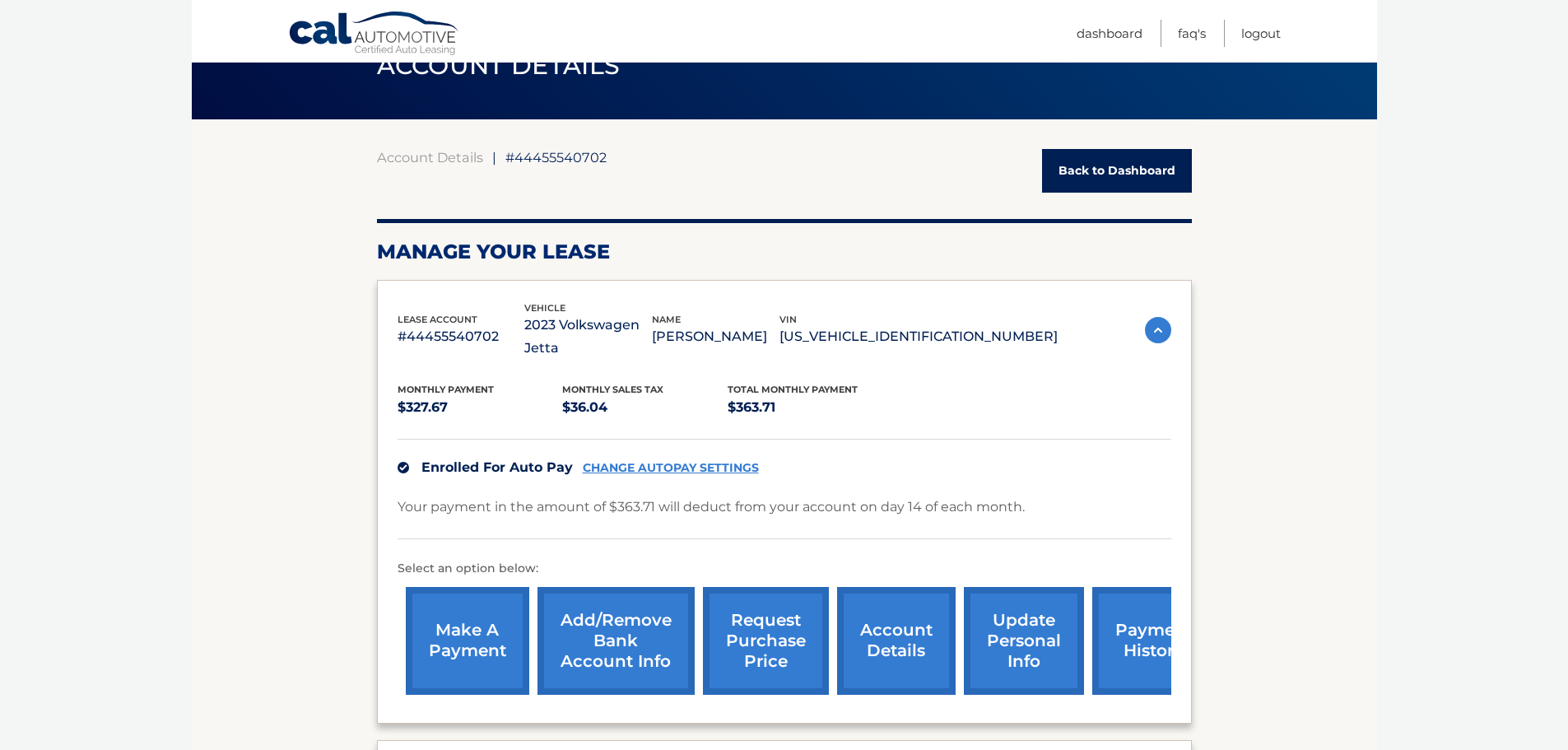
click at [1005, 512] on div "Your payment in the amount of $363.71 will deduct from your account on day 14 o…" at bounding box center [784, 517] width 774 height 43
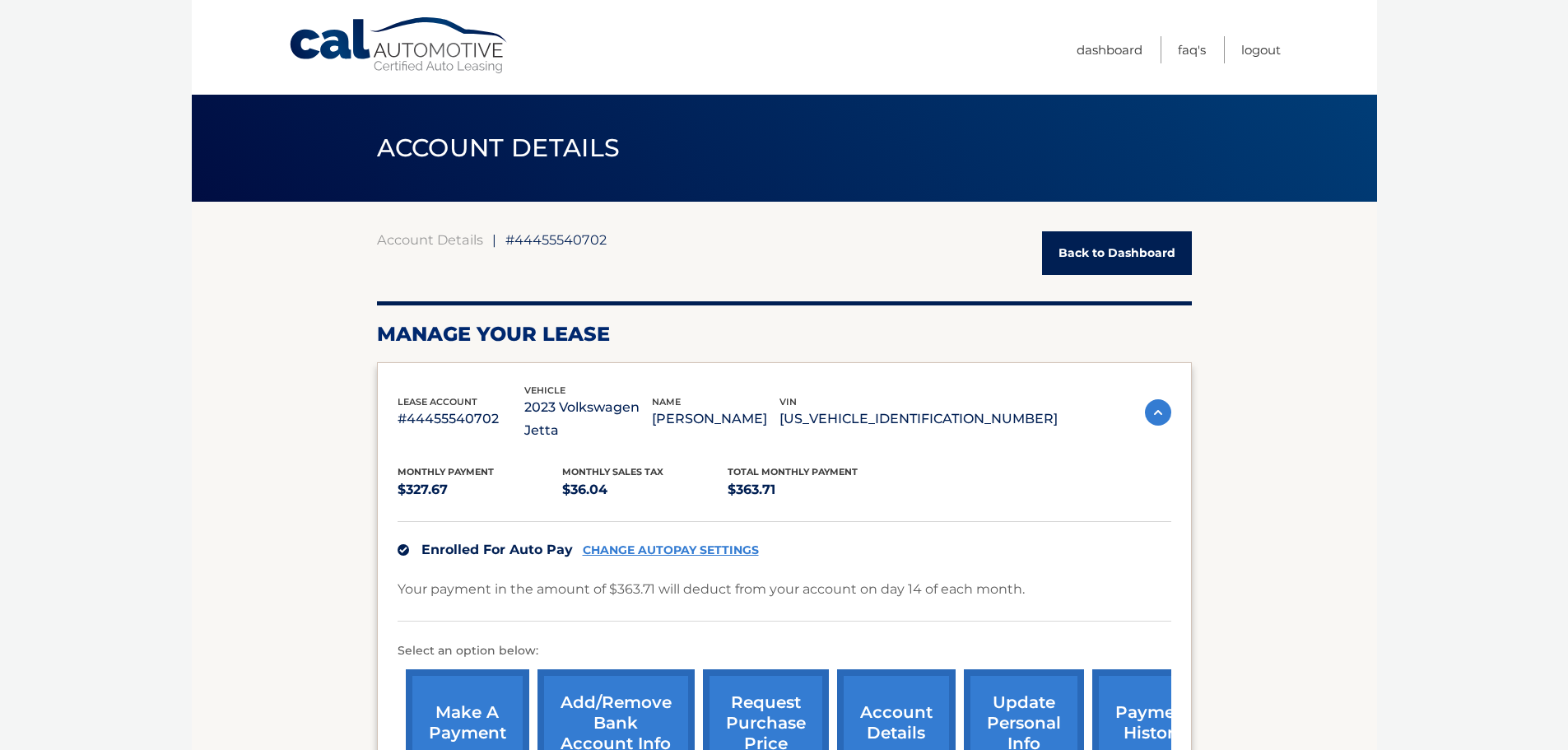
click at [1107, 257] on link "Back to Dashboard" at bounding box center [1117, 253] width 150 height 43
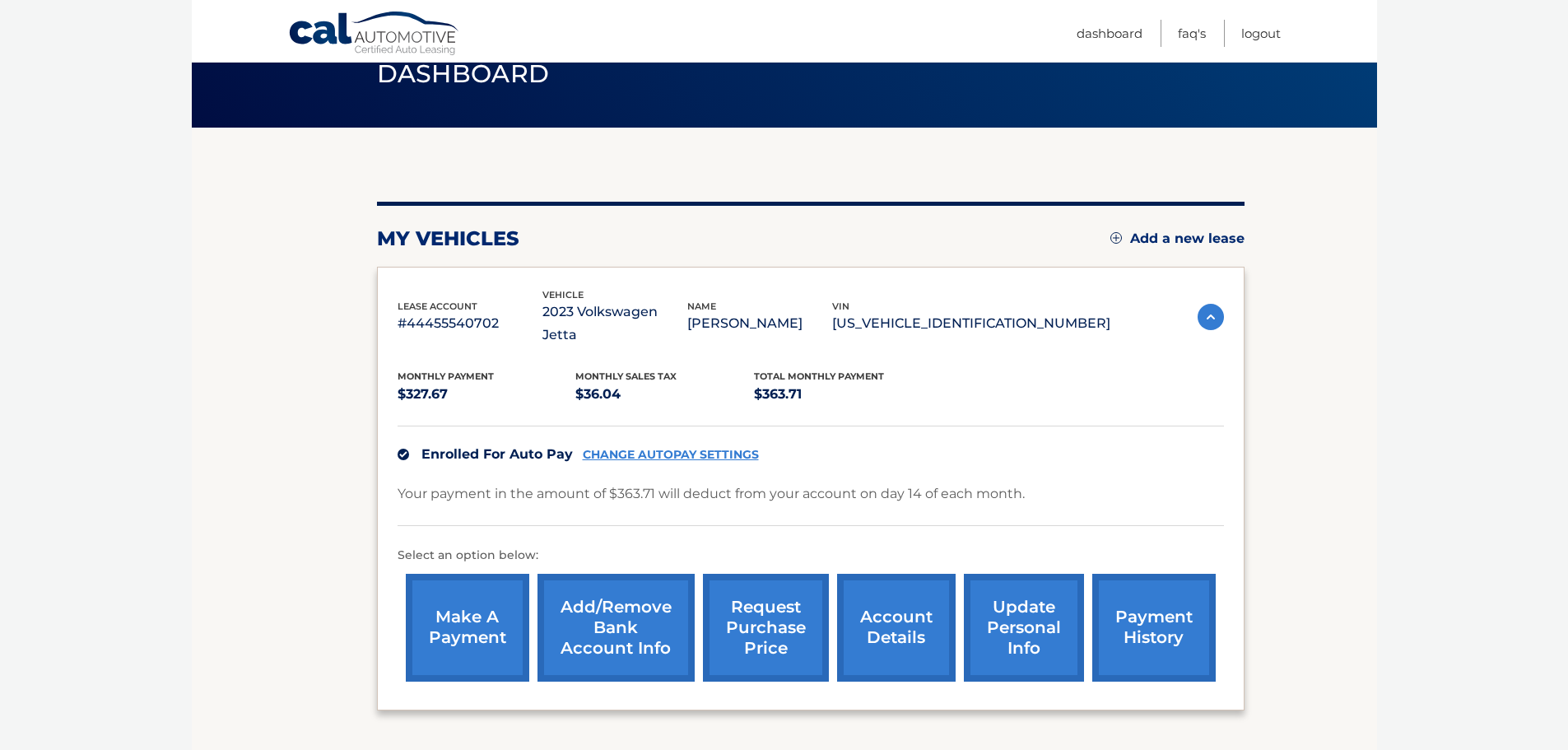
scroll to position [186, 0]
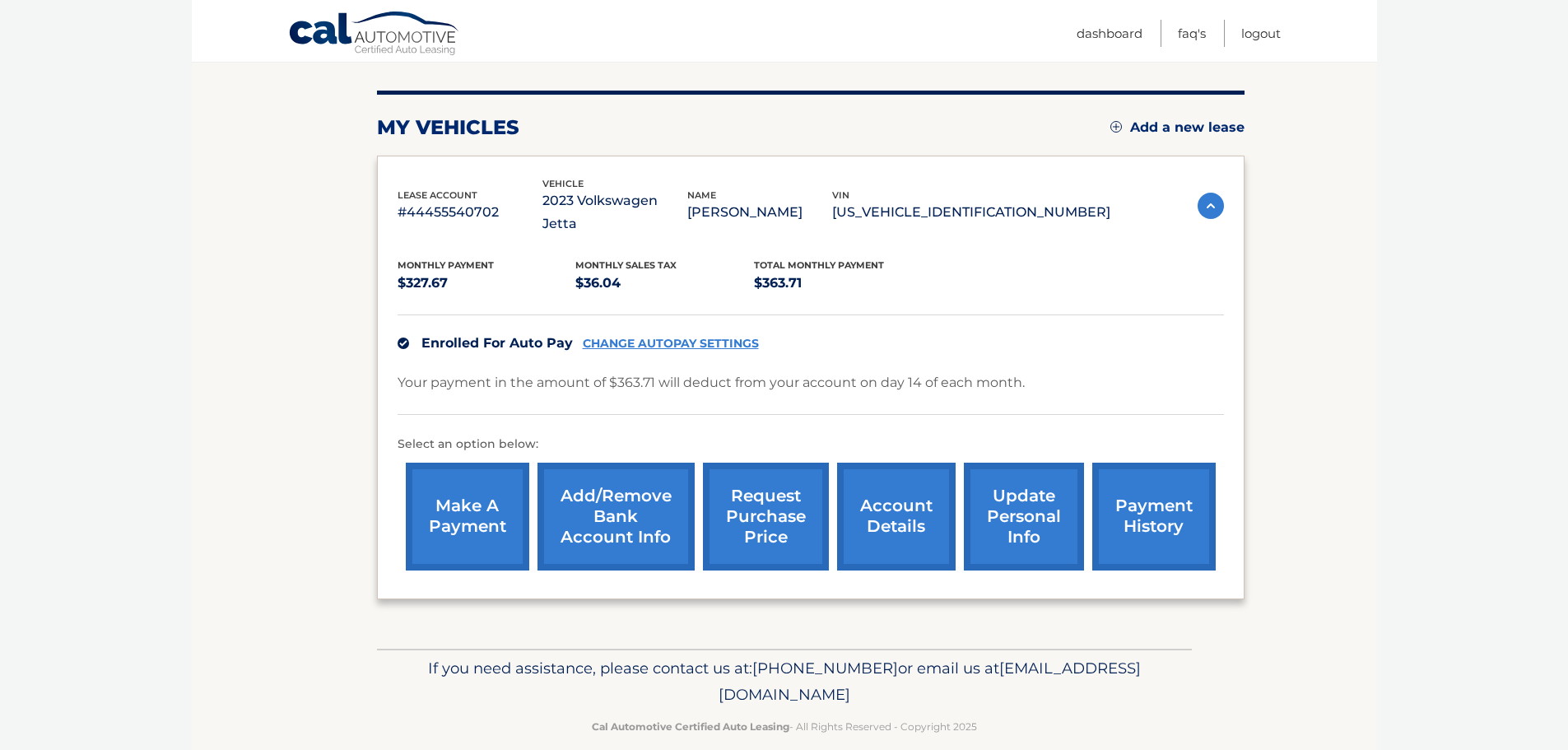
click at [905, 463] on link "account details" at bounding box center [897, 516] width 119 height 107
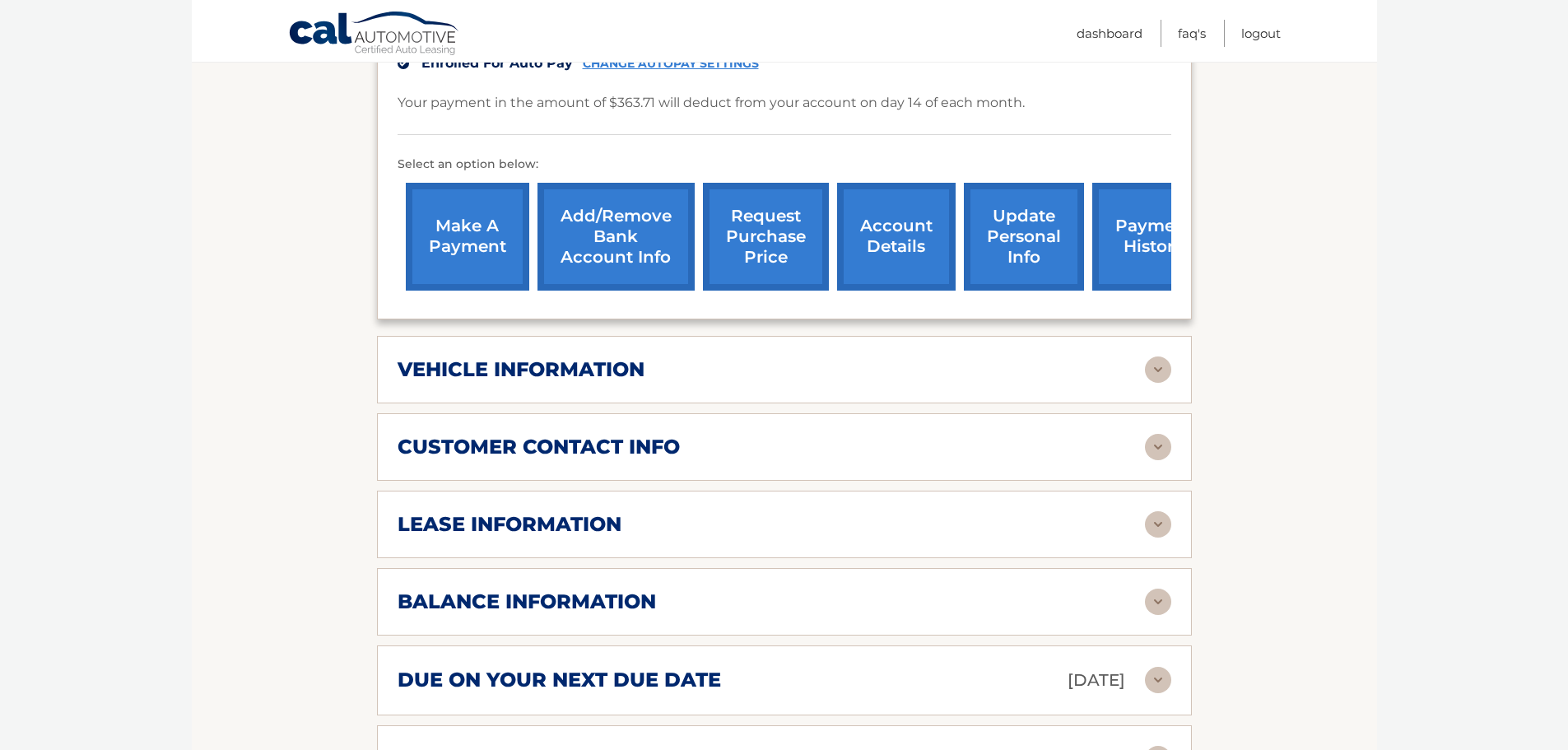
scroll to position [494, 0]
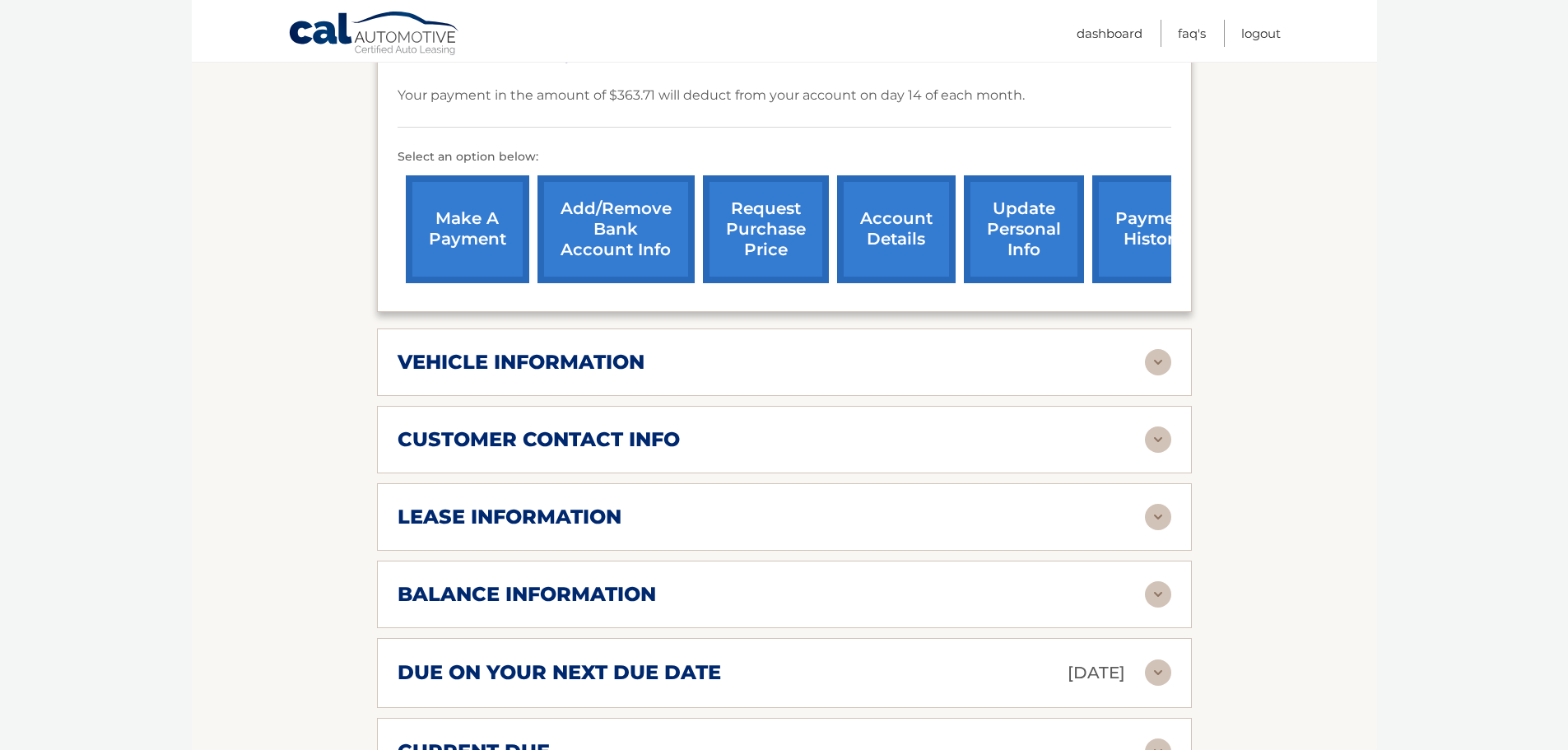
click at [804, 350] on div "vehicle information" at bounding box center [771, 362] width 747 height 24
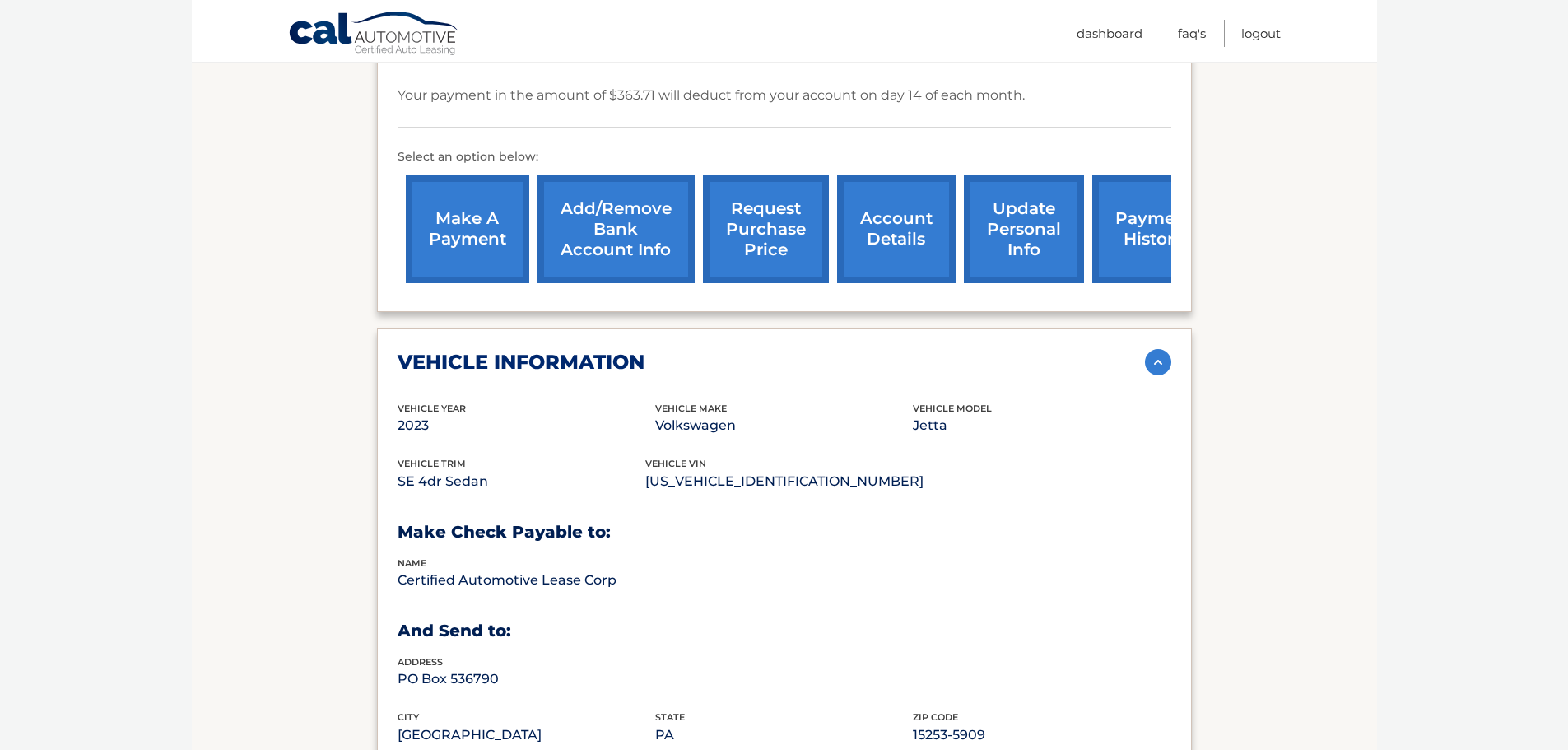
scroll to position [577, 0]
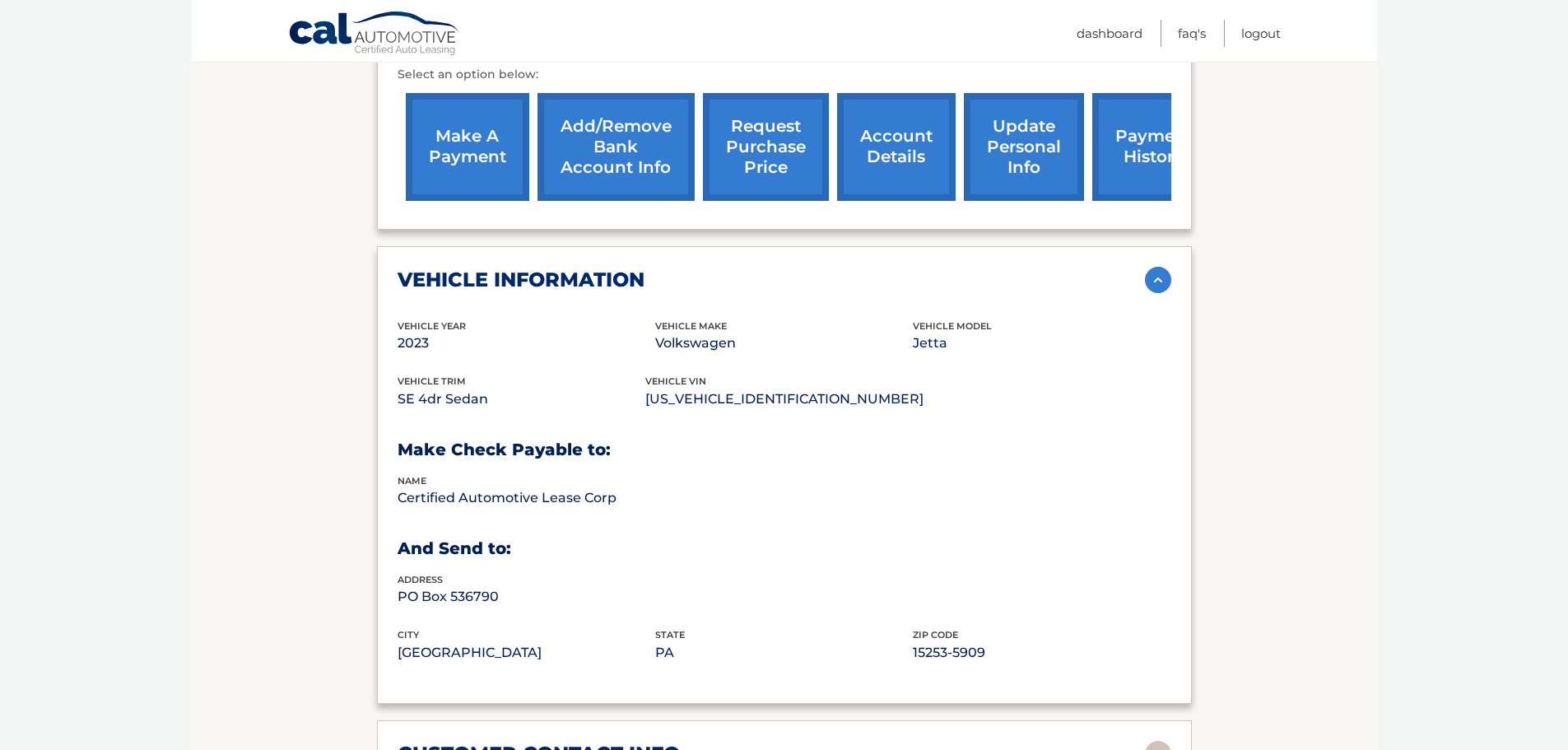
click at [623, 268] on h2 "vehicle information" at bounding box center [521, 280] width 247 height 24
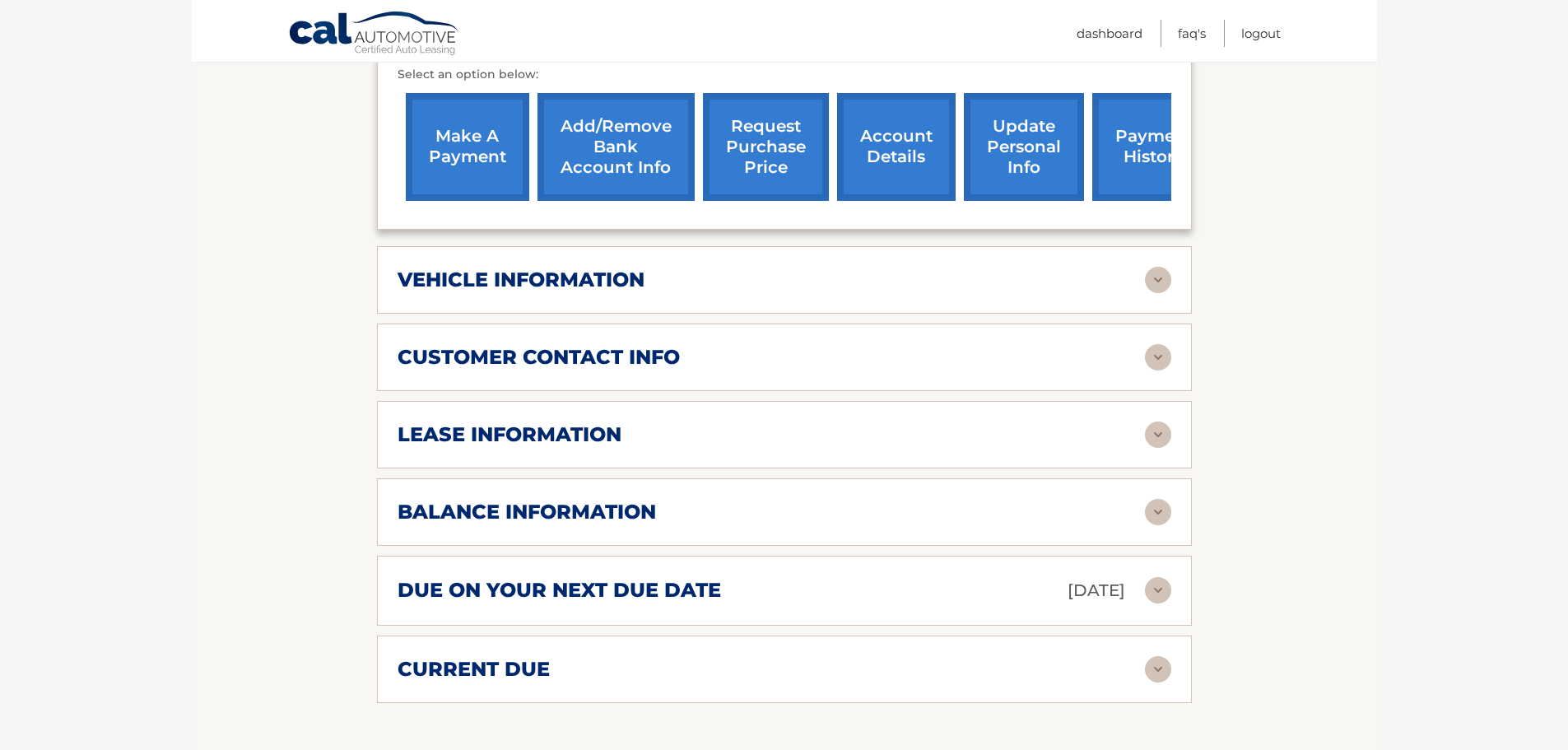
click at [625, 268] on h2 "vehicle information" at bounding box center [521, 280] width 247 height 24
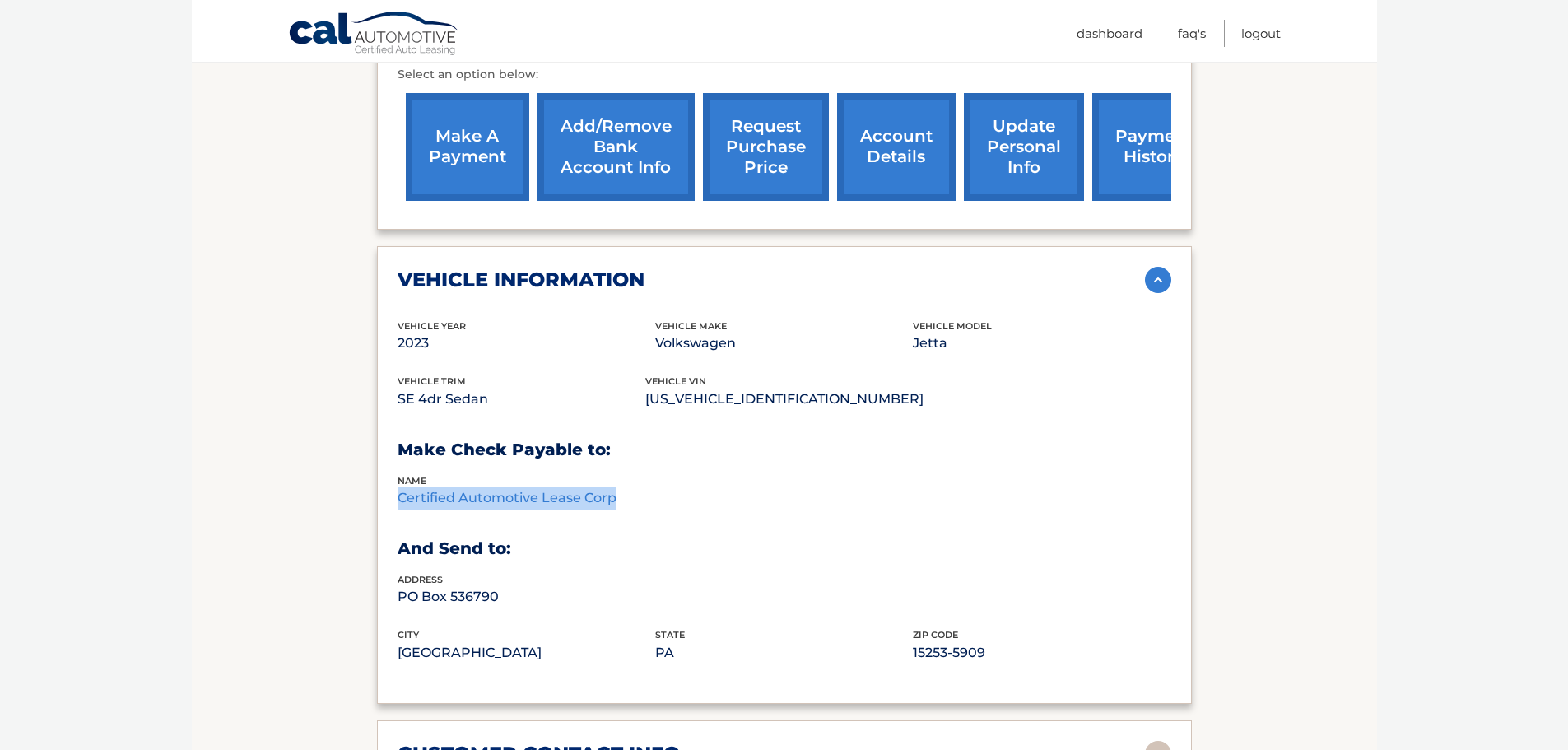
drag, startPoint x: 396, startPoint y: 473, endPoint x: 615, endPoint y: 480, distance: 219.1
click at [615, 480] on div "vehicle information vehicle Year [DATE] vehicle make Volkswagen vehicle model J…" at bounding box center [784, 475] width 815 height 458
copy p "Certified Automotive Lease Corp"
